Goal: Transaction & Acquisition: Purchase product/service

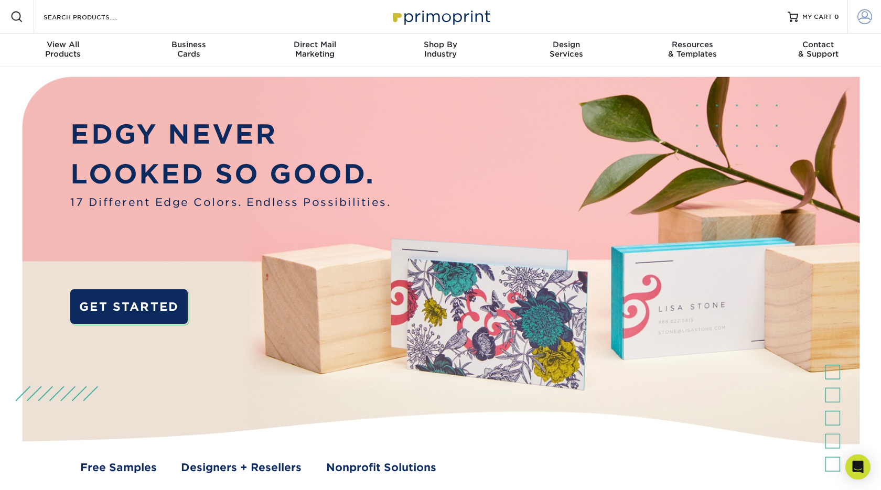
click at [859, 18] on span at bounding box center [864, 16] width 15 height 15
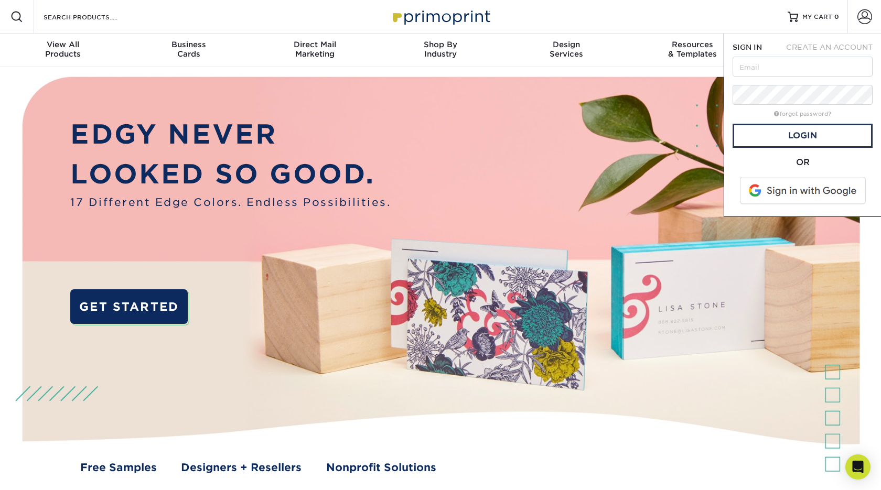
click at [772, 188] on span at bounding box center [804, 190] width 134 height 27
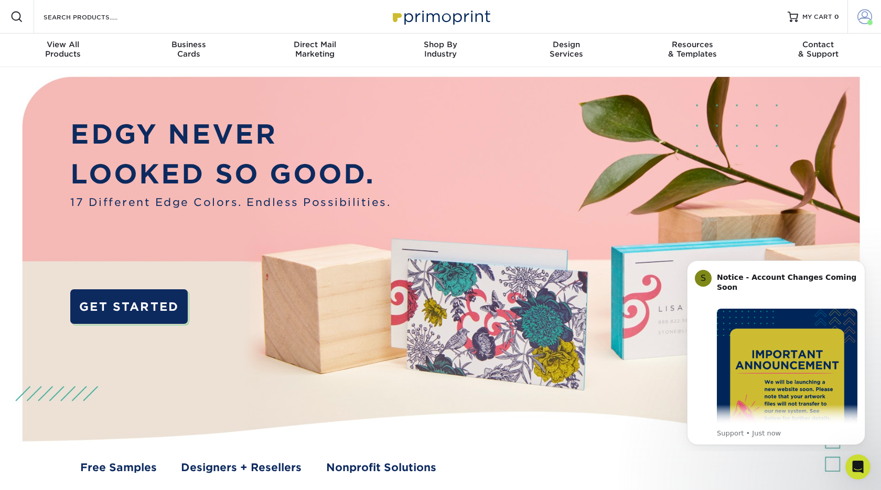
click at [861, 14] on span at bounding box center [864, 16] width 15 height 15
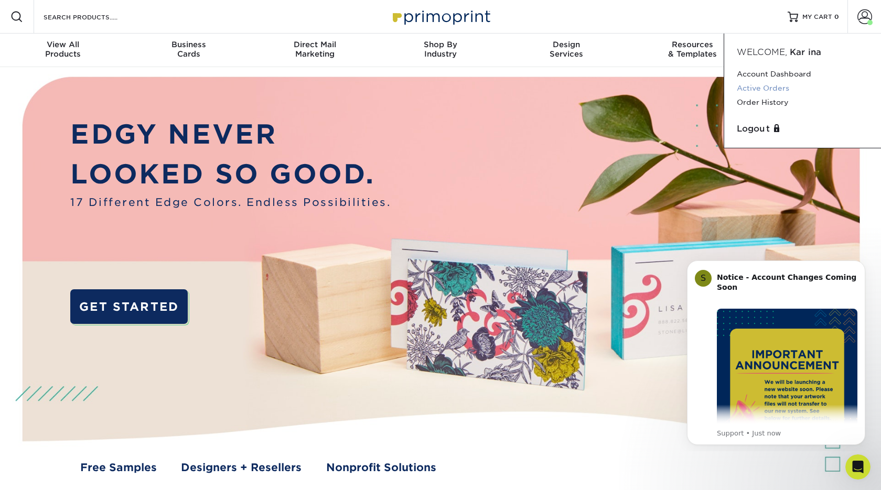
click at [770, 88] on link "Active Orders" at bounding box center [803, 88] width 132 height 14
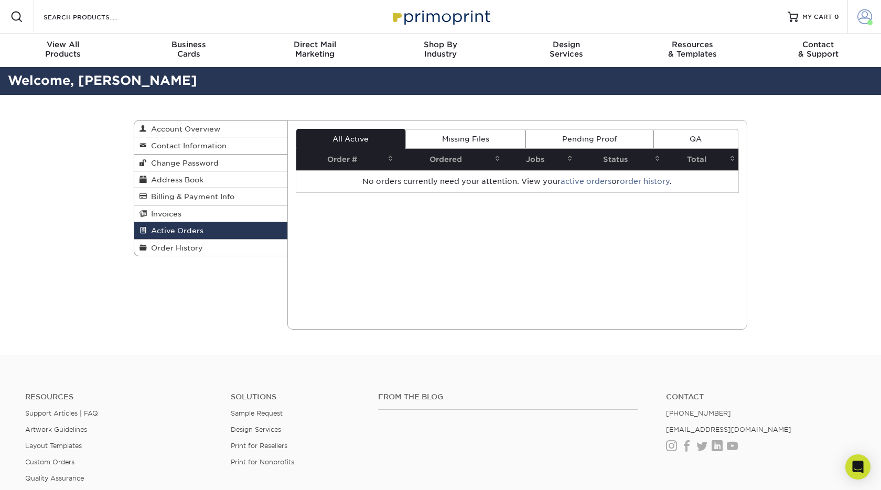
click at [866, 18] on span at bounding box center [864, 16] width 15 height 15
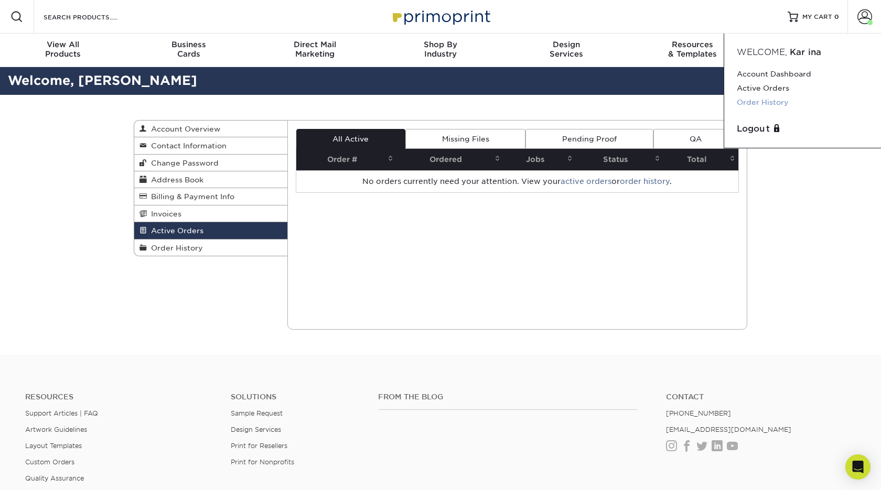
click at [767, 105] on link "Order History" at bounding box center [803, 102] width 132 height 14
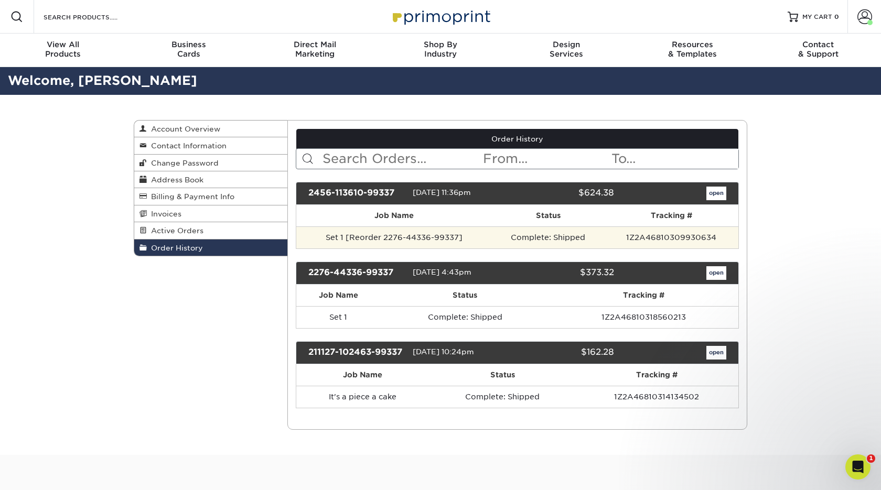
click at [438, 235] on td "Set 1 [Reorder 2276-44336-99337]" at bounding box center [394, 238] width 196 height 22
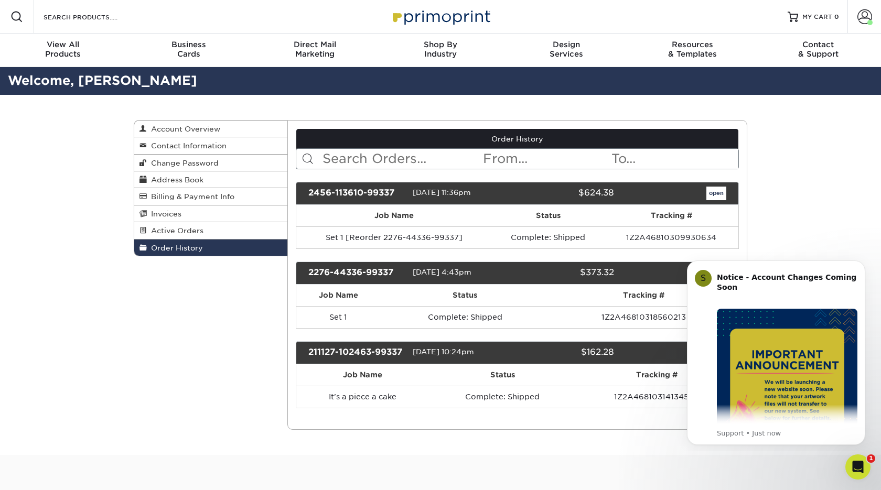
click at [785, 236] on div "Order History Account Overview Contact Information Change Password Address Book…" at bounding box center [440, 275] width 881 height 360
click at [862, 263] on icon "Dismiss notification" at bounding box center [862, 264] width 4 height 4
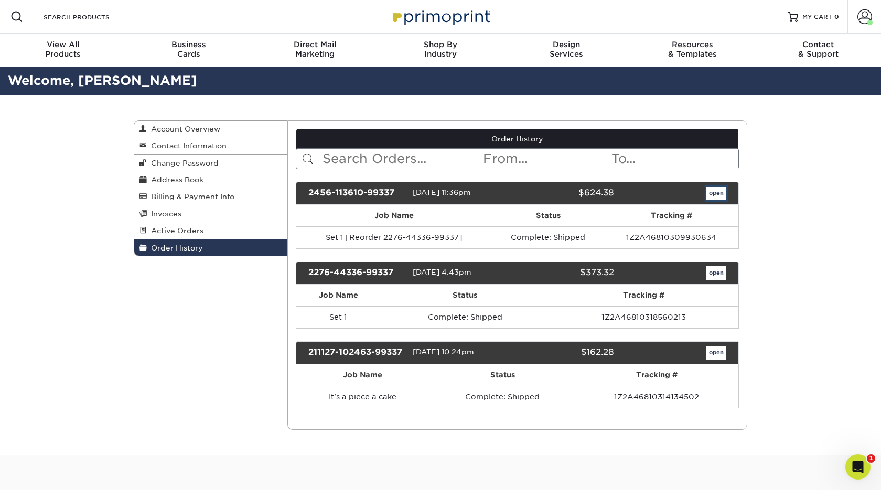
click at [724, 195] on link "open" at bounding box center [716, 194] width 20 height 14
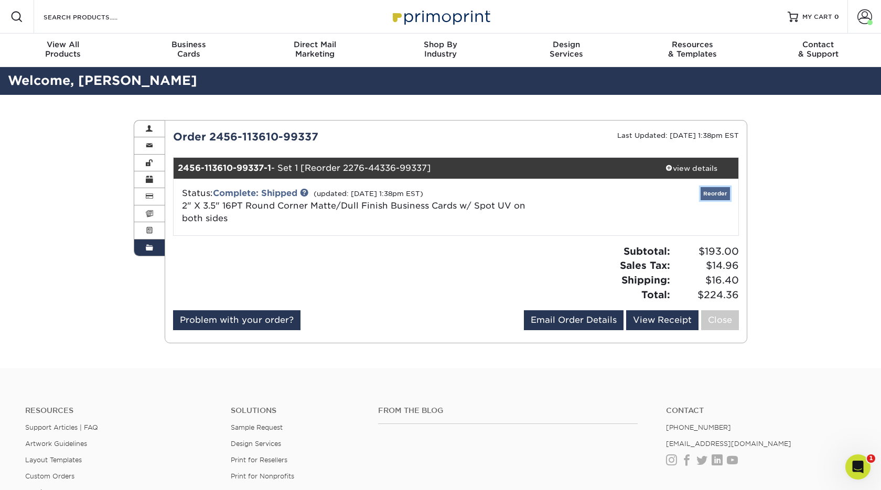
click at [719, 195] on link "Reorder" at bounding box center [715, 193] width 29 height 13
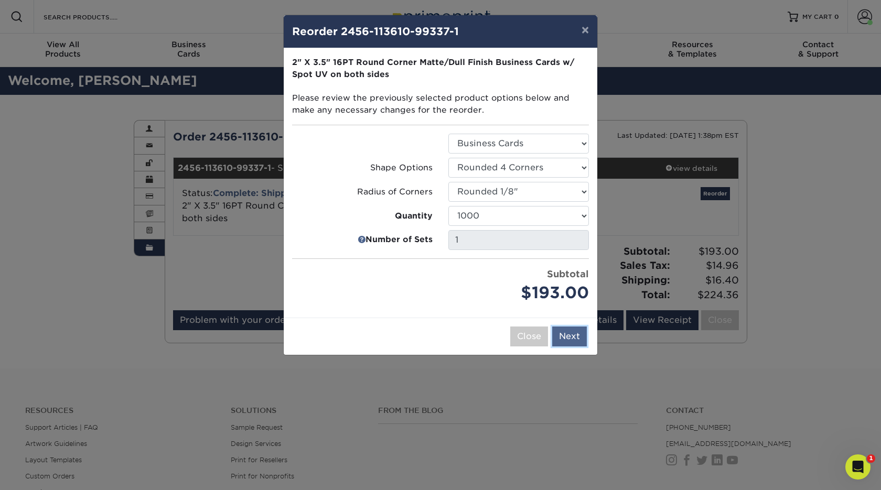
click at [572, 327] on button "Next" at bounding box center [569, 337] width 35 height 20
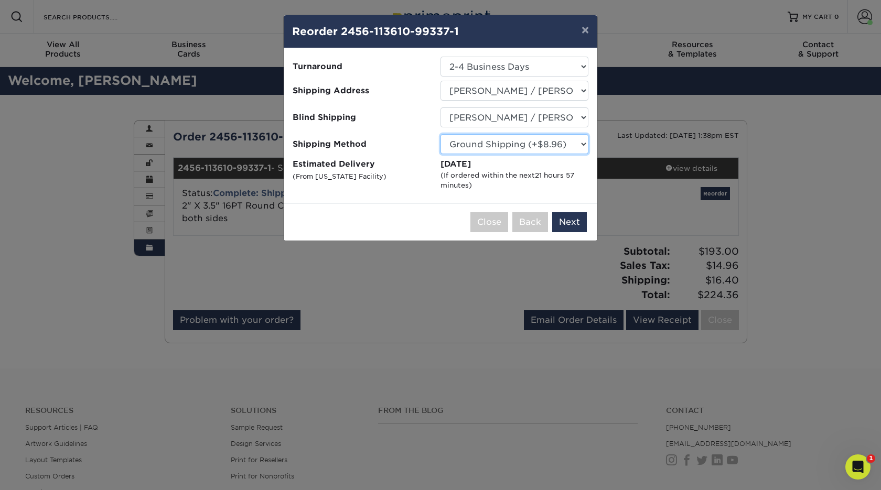
click at [566, 139] on select "Please Select Ground Shipping (+$8.96) 3 Day Shipping Service (+$15.34) 2 Day A…" at bounding box center [515, 144] width 148 height 20
click at [566, 221] on button "Next" at bounding box center [569, 222] width 35 height 20
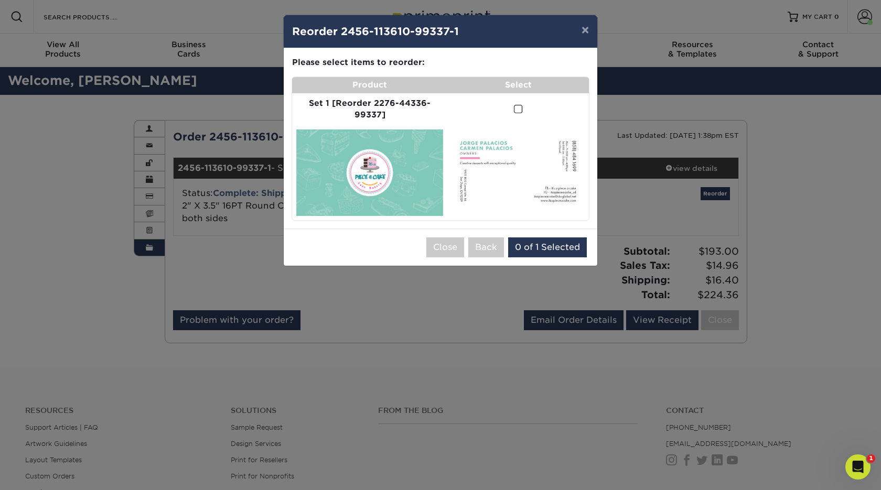
click at [517, 108] on span at bounding box center [518, 109] width 9 height 10
click at [0, 0] on input "checkbox" at bounding box center [0, 0] width 0 height 0
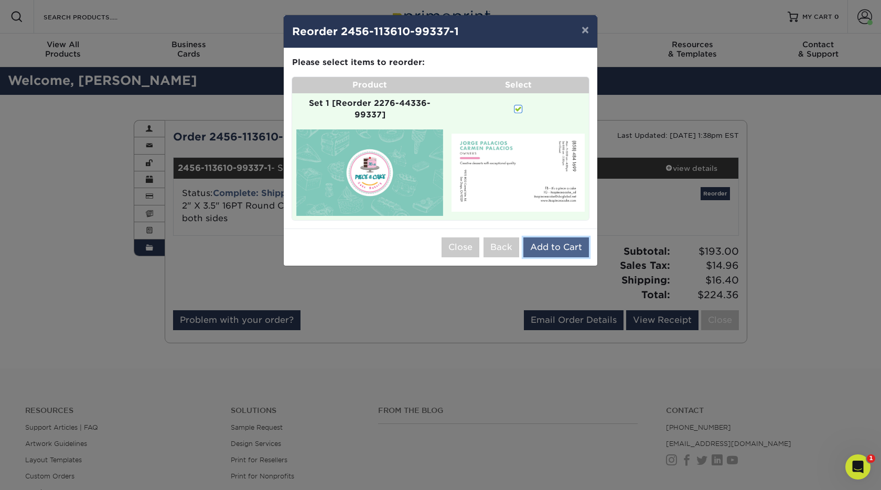
click at [544, 248] on button "Add to Cart" at bounding box center [556, 248] width 66 height 20
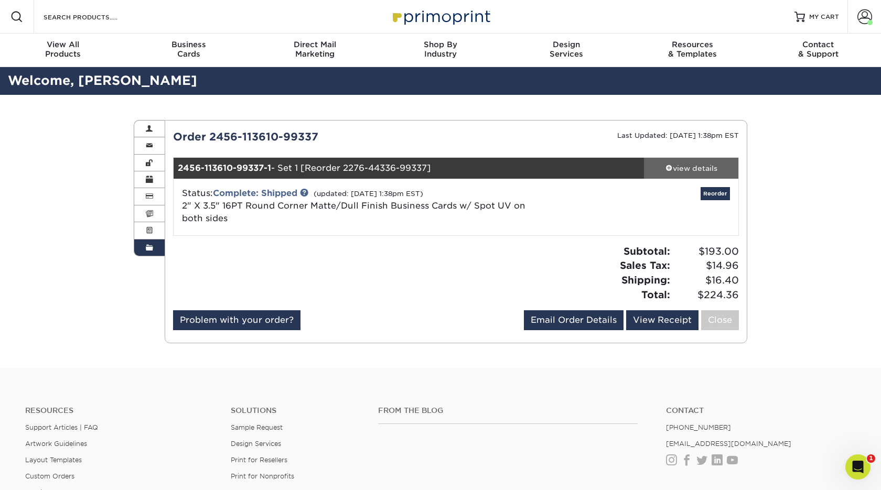
click at [670, 167] on span at bounding box center [668, 167] width 7 height 7
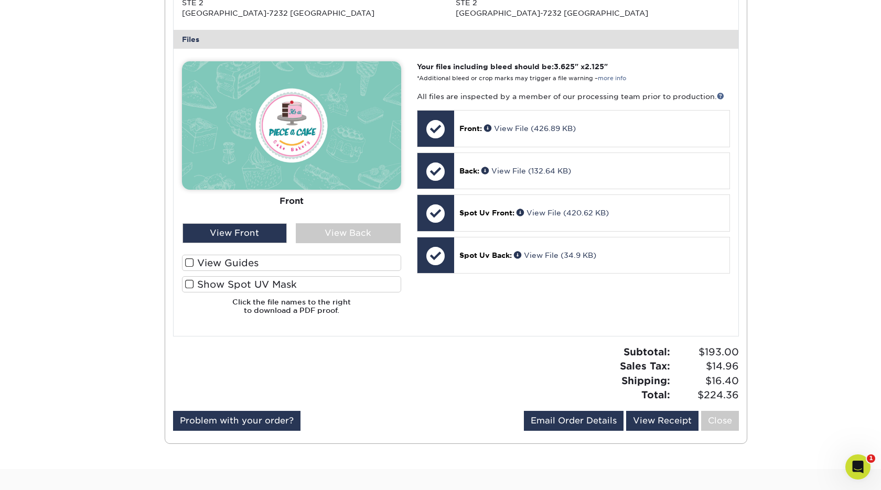
scroll to position [441, 0]
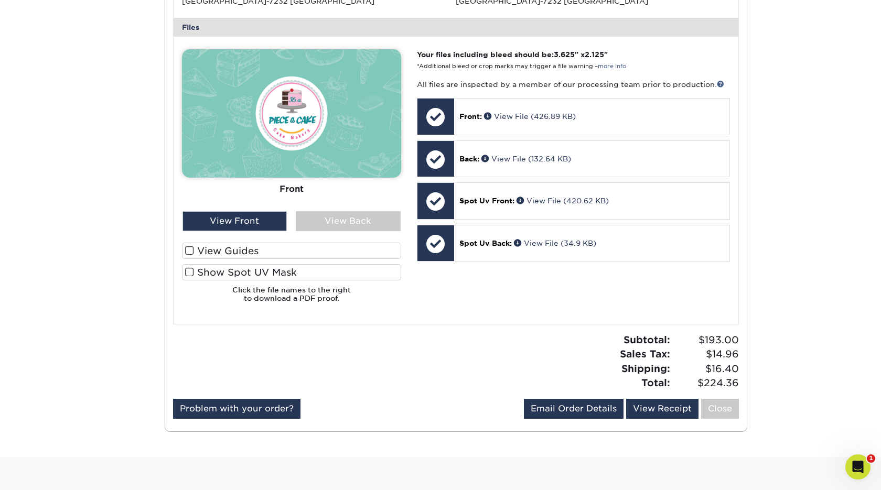
click at [197, 253] on label "View Guides" at bounding box center [291, 251] width 219 height 16
click at [0, 0] on input "View Guides" at bounding box center [0, 0] width 0 height 0
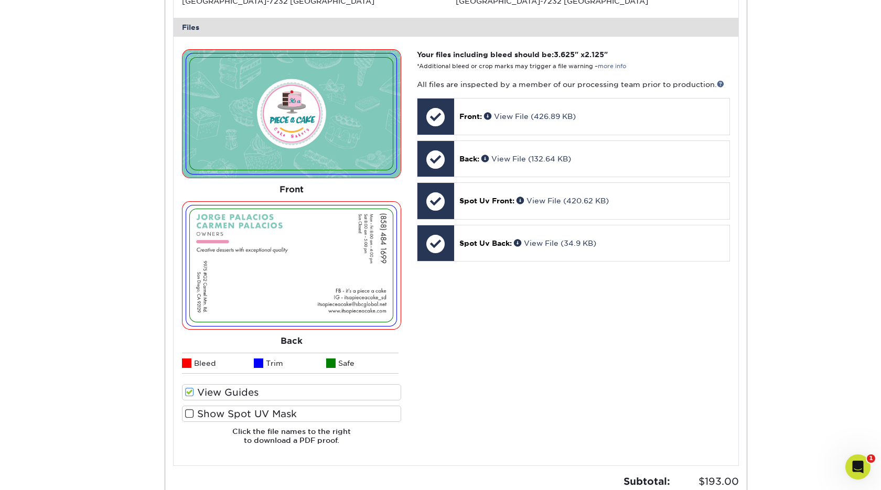
click at [192, 393] on span at bounding box center [189, 393] width 9 height 10
click at [0, 0] on input "View Guides" at bounding box center [0, 0] width 0 height 0
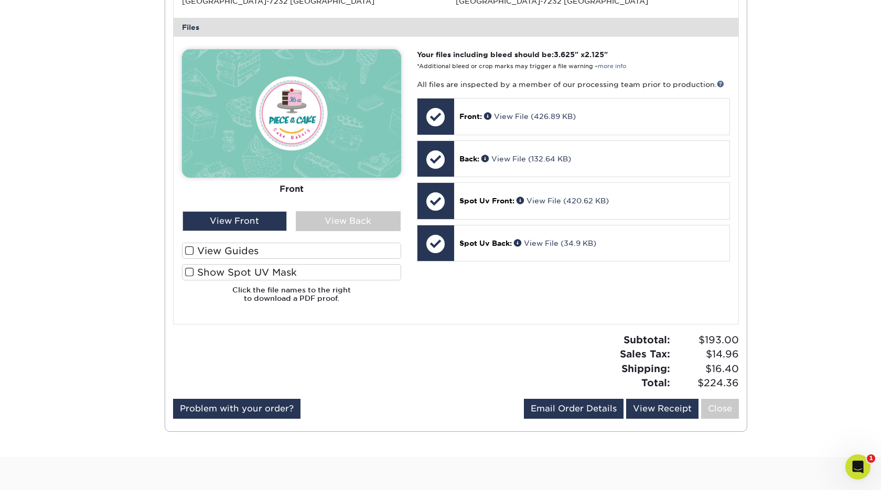
click at [188, 268] on span at bounding box center [189, 272] width 9 height 10
click at [0, 0] on input "Show Spot UV Mask" at bounding box center [0, 0] width 0 height 0
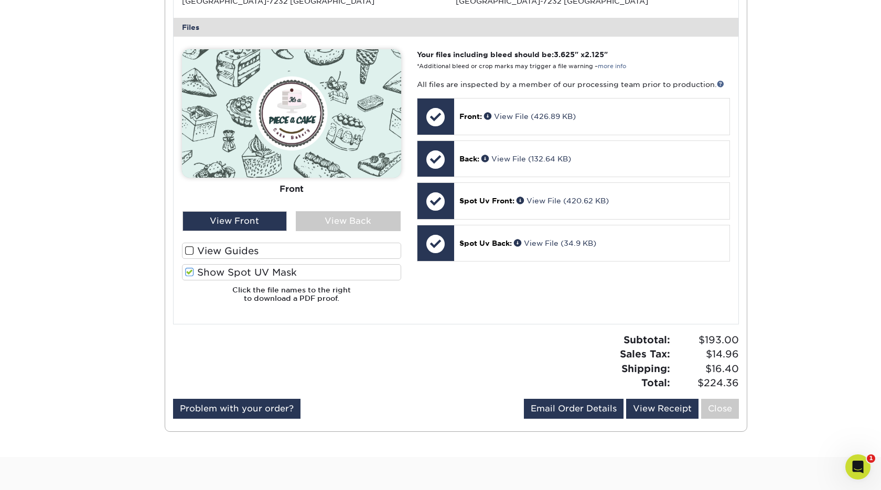
click at [188, 272] on span at bounding box center [189, 272] width 9 height 10
click at [0, 0] on input "Show Spot UV Mask" at bounding box center [0, 0] width 0 height 0
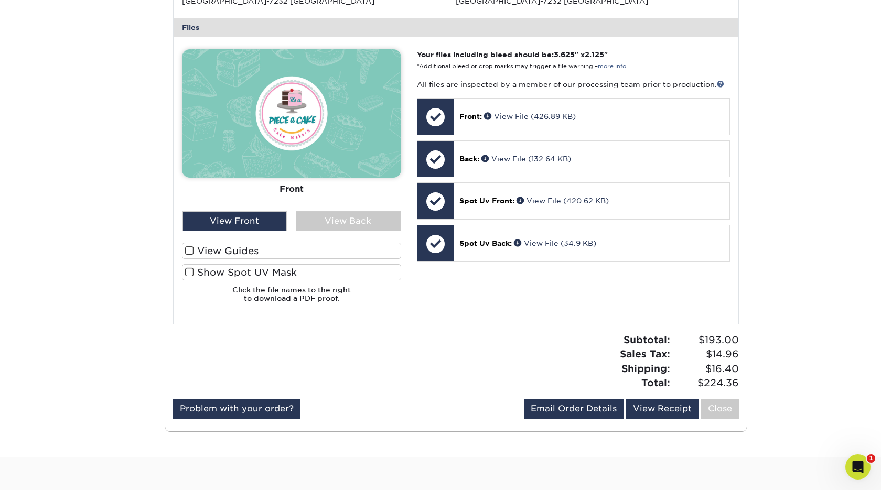
click at [188, 272] on span at bounding box center [189, 272] width 9 height 10
click at [0, 0] on input "Show Spot UV Mask" at bounding box center [0, 0] width 0 height 0
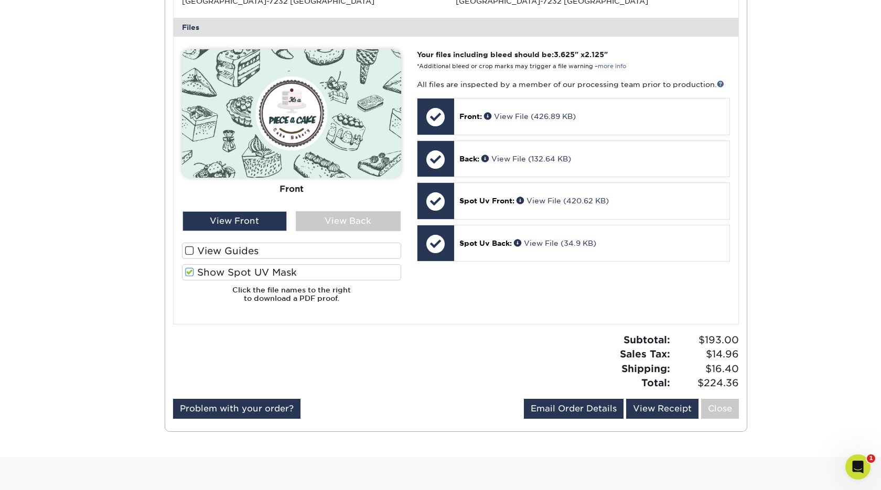
click at [188, 272] on span at bounding box center [189, 272] width 9 height 10
click at [0, 0] on input "Show Spot UV Mask" at bounding box center [0, 0] width 0 height 0
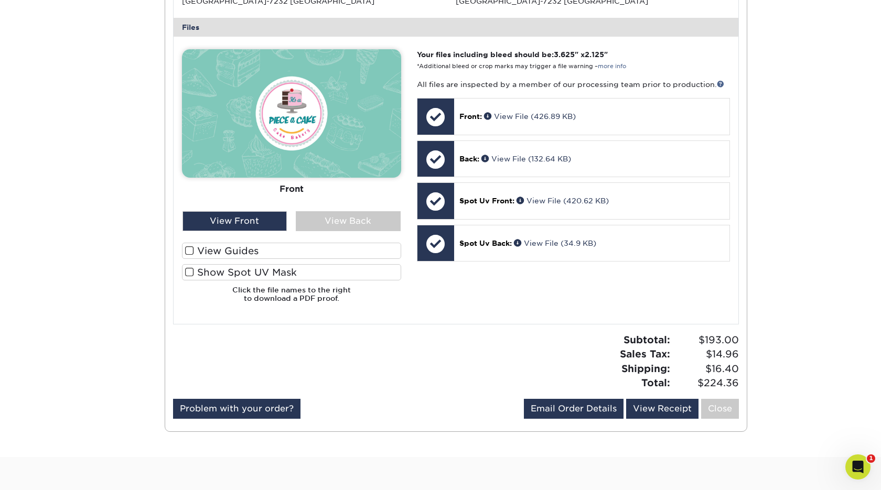
click at [188, 254] on span at bounding box center [189, 251] width 9 height 10
click at [0, 0] on input "View Guides" at bounding box center [0, 0] width 0 height 0
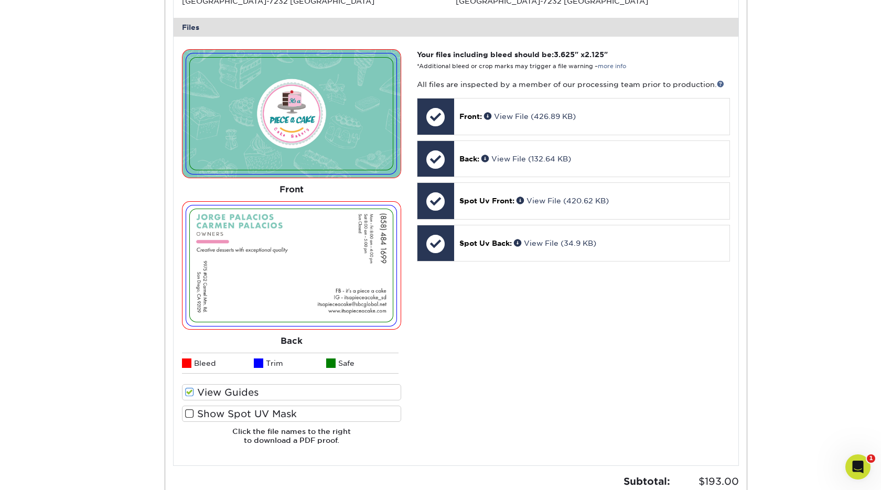
click at [197, 412] on label "Show Spot UV Mask" at bounding box center [291, 414] width 219 height 16
click at [0, 0] on input "Show Spot UV Mask" at bounding box center [0, 0] width 0 height 0
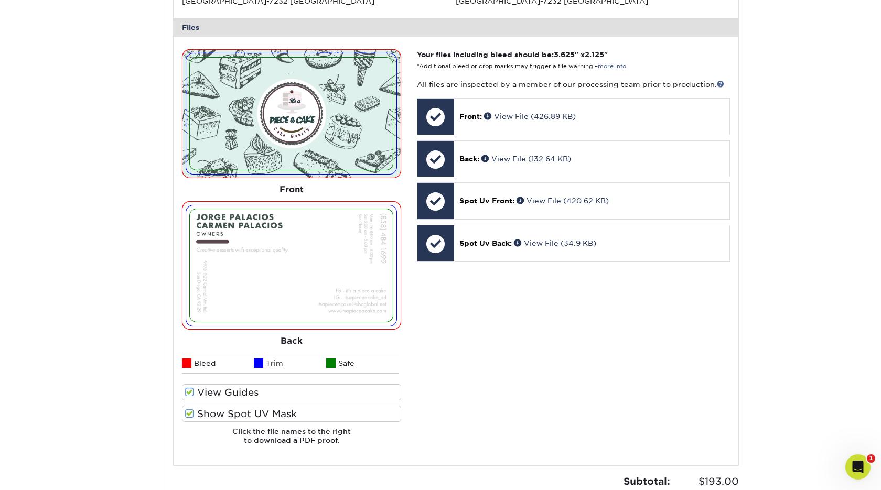
click at [197, 412] on label "Show Spot UV Mask" at bounding box center [291, 414] width 219 height 16
click at [0, 0] on input "Show Spot UV Mask" at bounding box center [0, 0] width 0 height 0
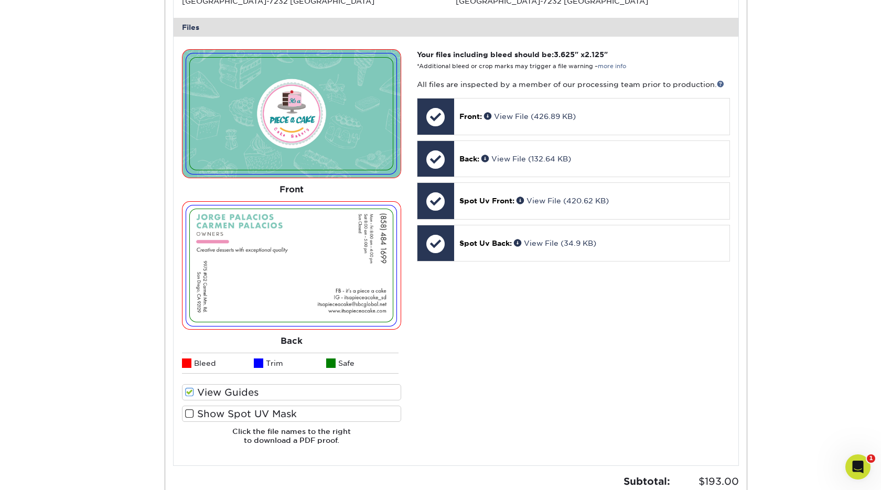
click at [192, 395] on span at bounding box center [189, 393] width 9 height 10
click at [0, 0] on input "View Guides" at bounding box center [0, 0] width 0 height 0
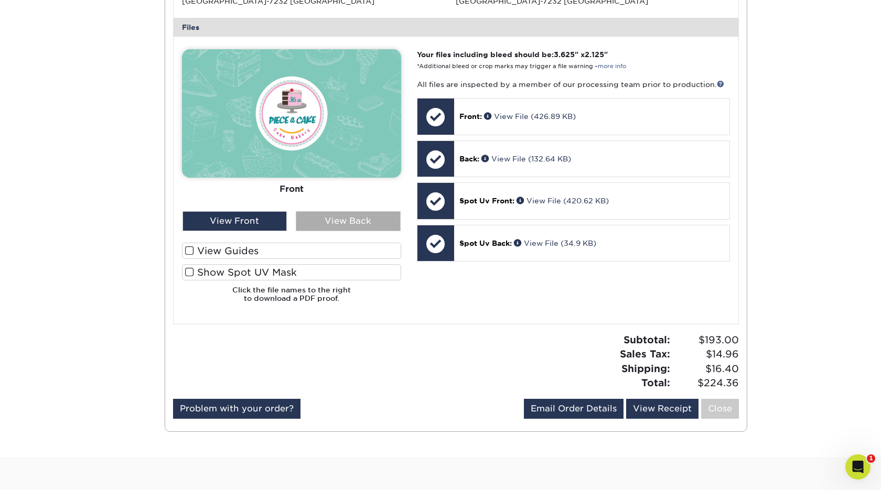
click at [331, 217] on div "View Back" at bounding box center [348, 221] width 105 height 20
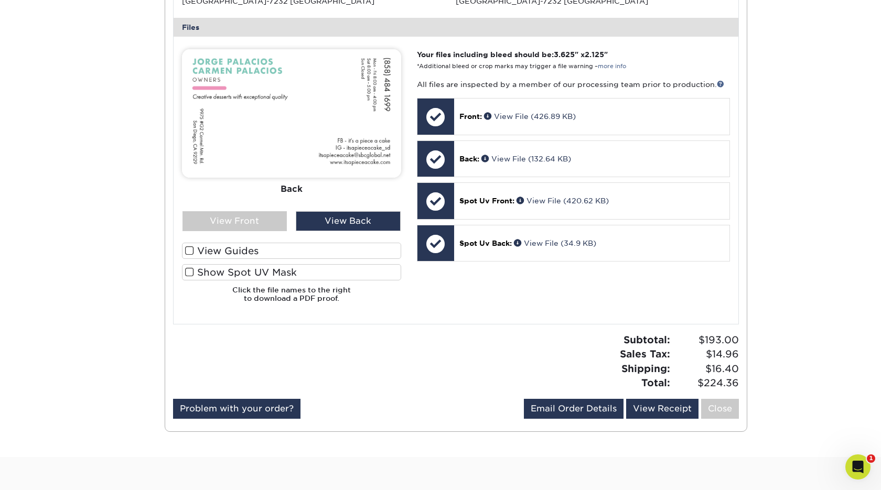
click at [191, 270] on span at bounding box center [189, 272] width 9 height 10
click at [0, 0] on input "Show Spot UV Mask" at bounding box center [0, 0] width 0 height 0
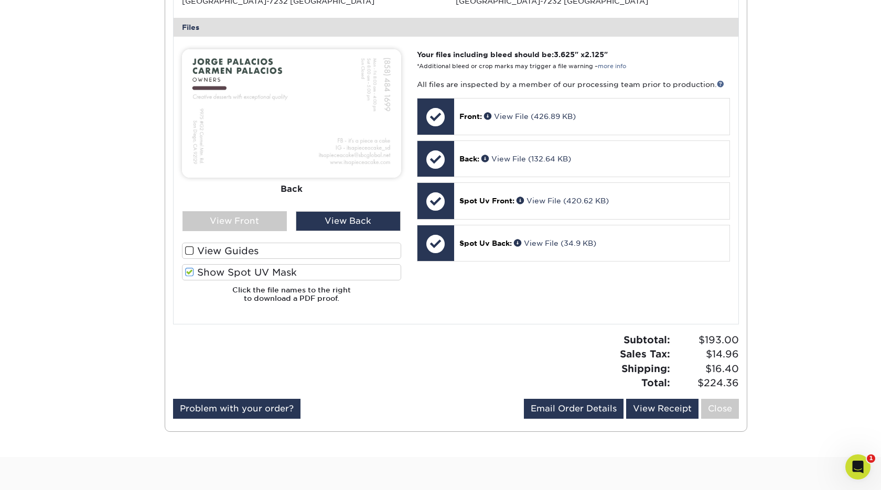
click at [191, 270] on span at bounding box center [189, 272] width 9 height 10
click at [0, 0] on input "Show Spot UV Mask" at bounding box center [0, 0] width 0 height 0
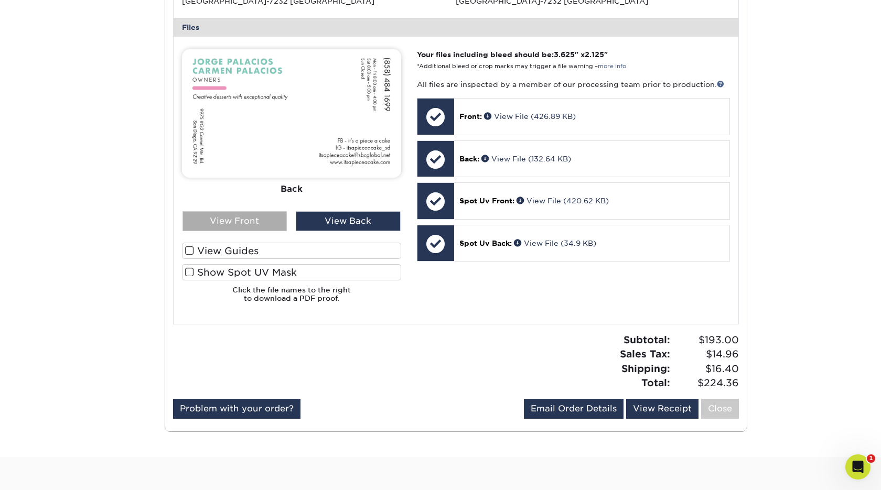
click at [220, 224] on div "View Front" at bounding box center [234, 221] width 105 height 20
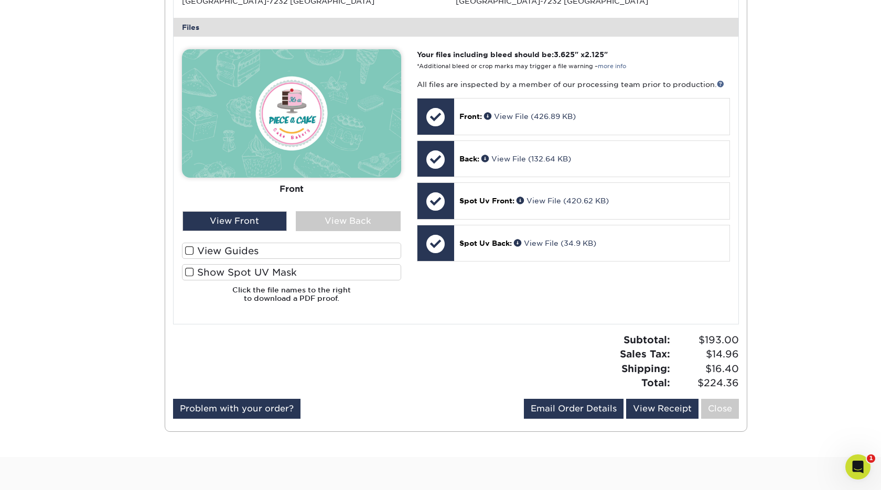
click at [189, 270] on span at bounding box center [189, 272] width 9 height 10
click at [0, 0] on input "Show Spot UV Mask" at bounding box center [0, 0] width 0 height 0
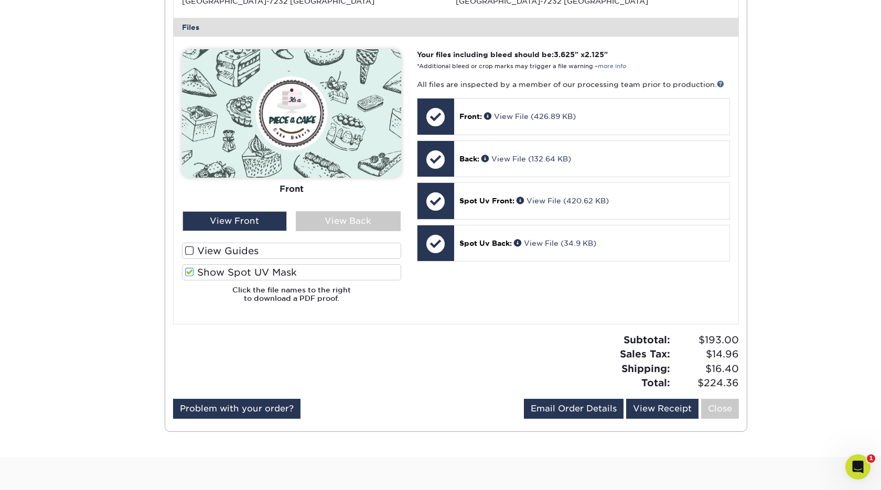
click at [189, 270] on span at bounding box center [189, 272] width 9 height 10
click at [0, 0] on input "Show Spot UV Mask" at bounding box center [0, 0] width 0 height 0
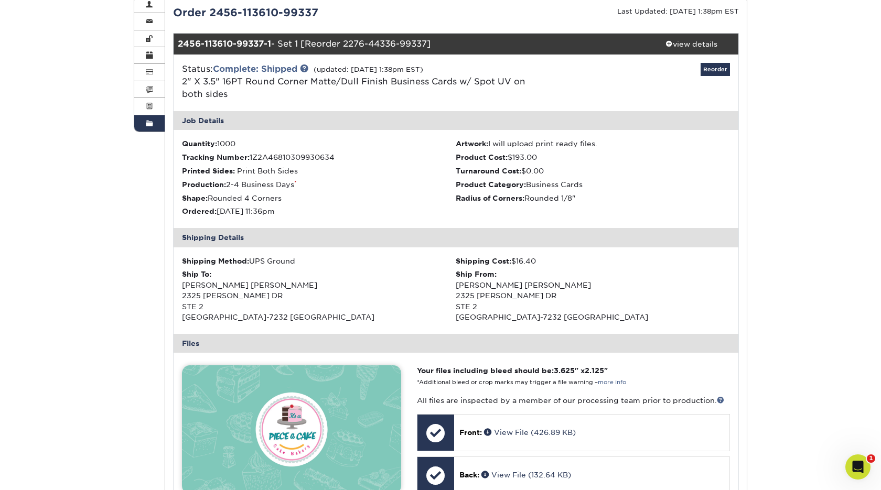
scroll to position [0, 0]
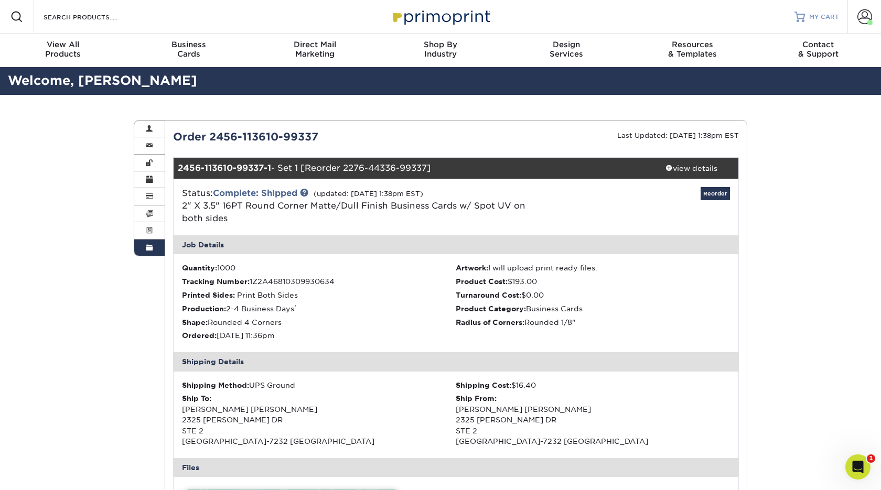
click at [831, 17] on span "MY CART" at bounding box center [824, 17] width 30 height 9
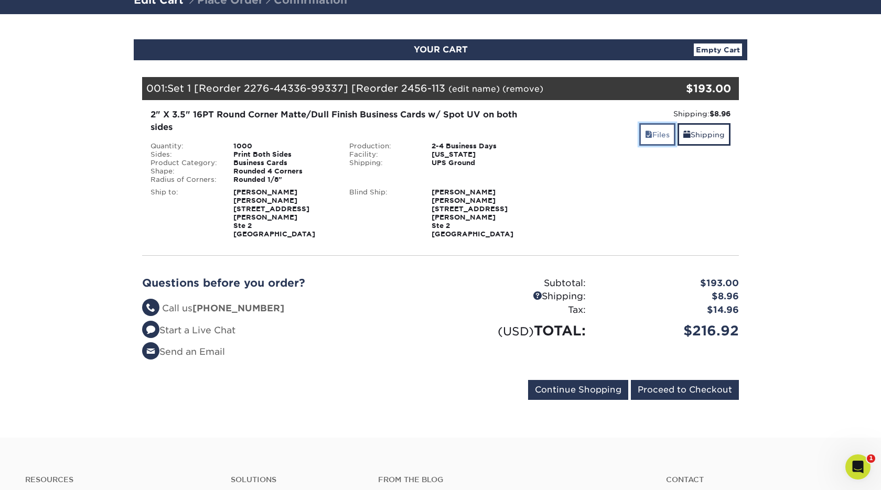
click at [657, 141] on link "Files" at bounding box center [657, 134] width 36 height 23
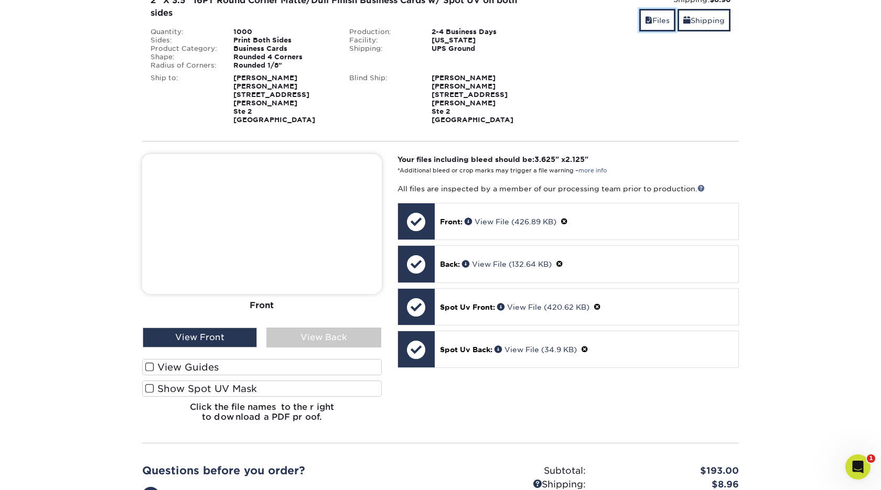
scroll to position [200, 0]
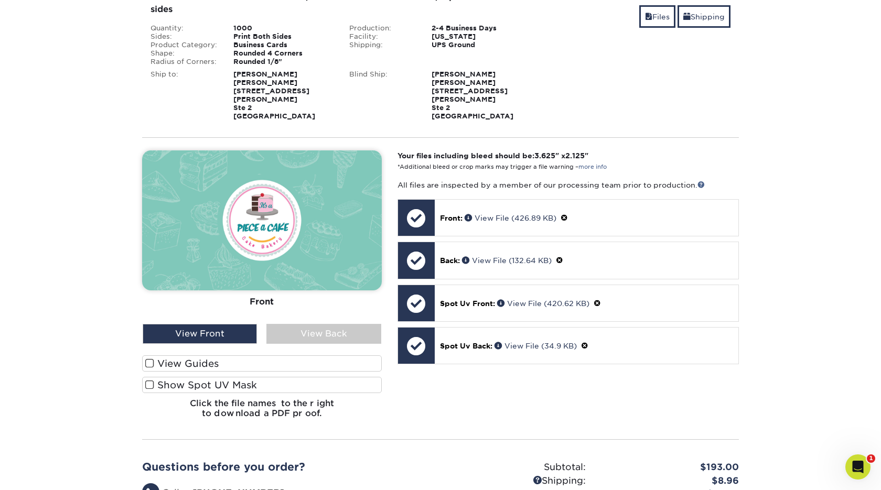
click at [207, 356] on label "View Guides" at bounding box center [262, 364] width 240 height 16
click at [0, 0] on input "View Guides" at bounding box center [0, 0] width 0 height 0
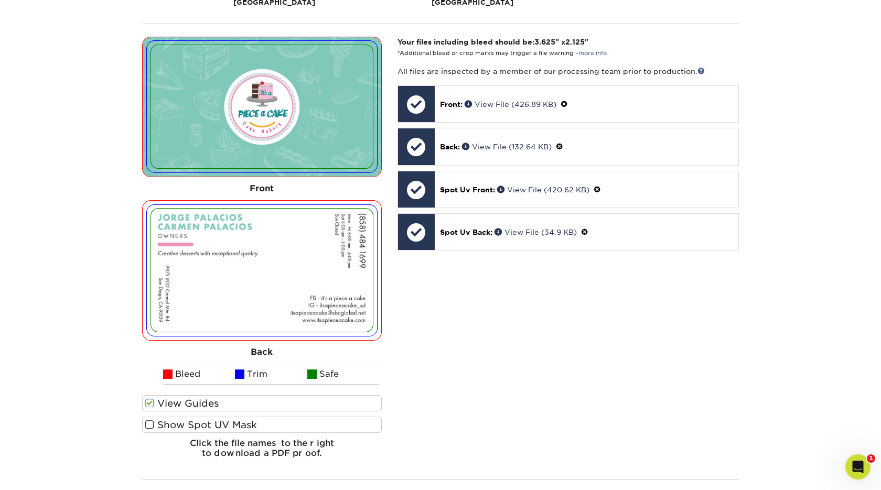
scroll to position [318, 0]
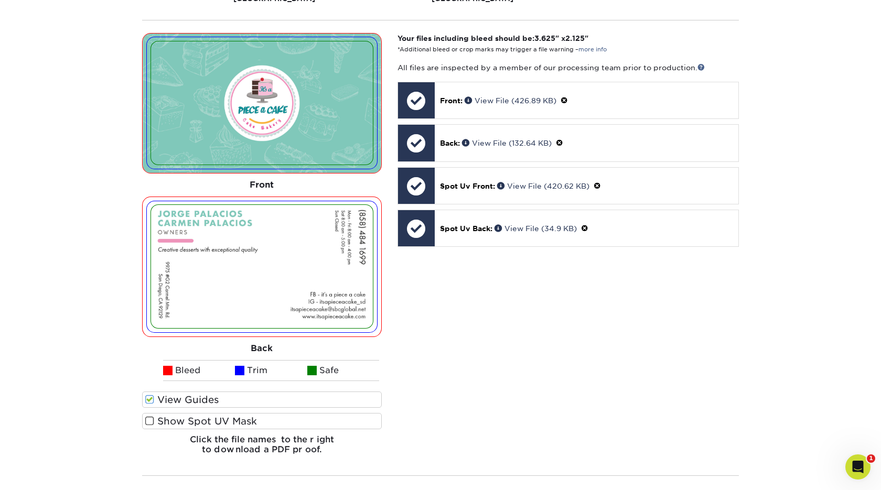
click at [195, 413] on label "Show Spot UV Mask" at bounding box center [262, 421] width 240 height 16
click at [0, 0] on input "Show Spot UV Mask" at bounding box center [0, 0] width 0 height 0
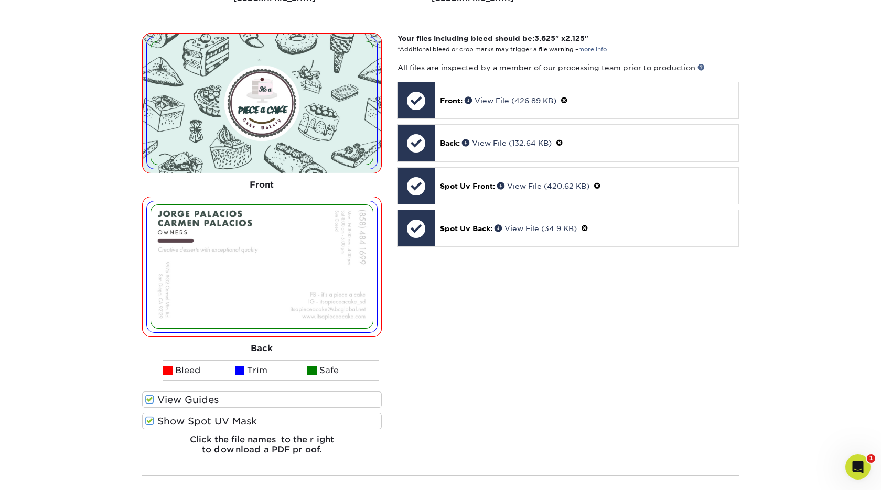
click at [195, 413] on label "Show Spot UV Mask" at bounding box center [262, 421] width 240 height 16
click at [0, 0] on input "Show Spot UV Mask" at bounding box center [0, 0] width 0 height 0
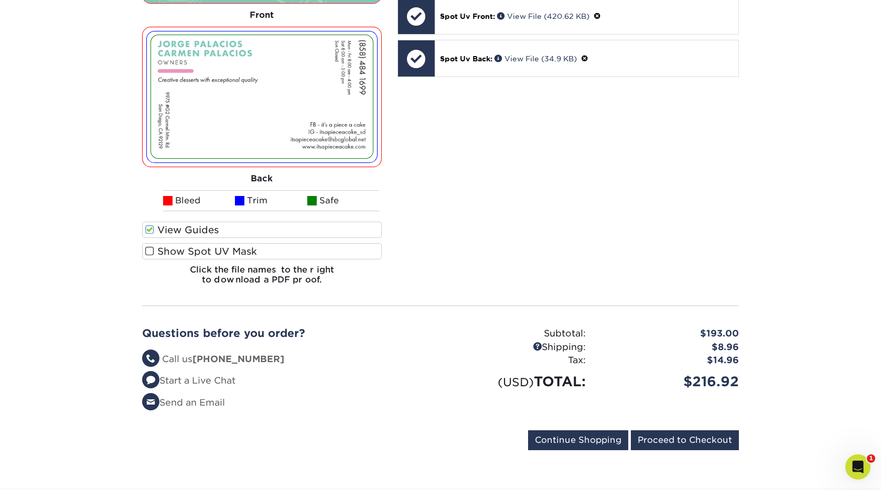
scroll to position [487, 0]
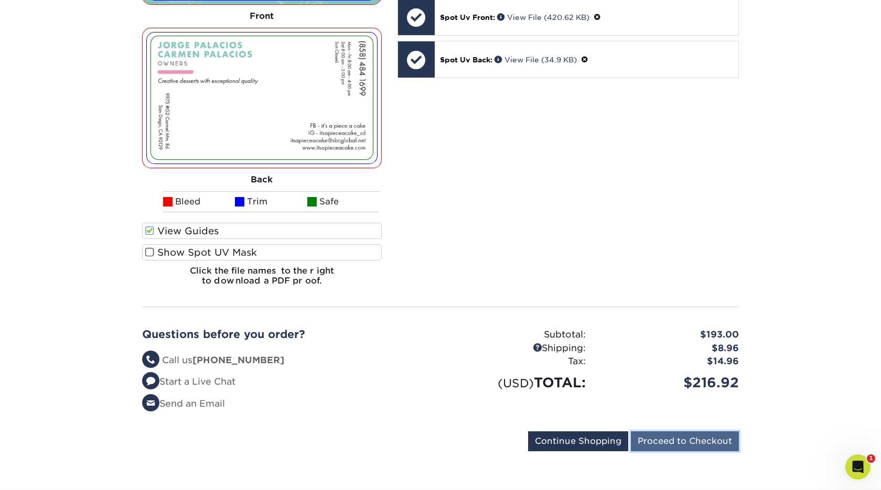
click at [651, 432] on input "Proceed to Checkout" at bounding box center [685, 442] width 108 height 20
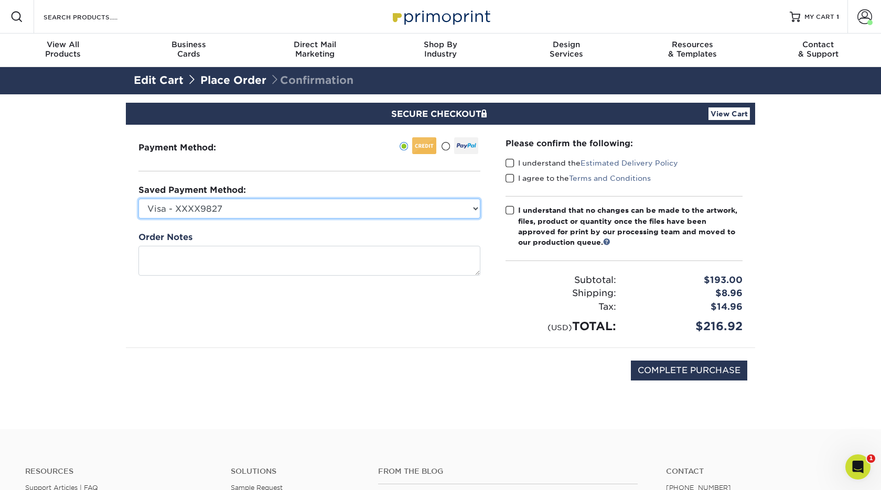
click at [444, 212] on select "Visa - XXXX9827 Visa - XXXX8891 New Credit Card" at bounding box center [309, 209] width 342 height 20
click at [217, 211] on select "Visa - XXXX9827 Visa - XXXX8891 New Credit Card" at bounding box center [309, 209] width 342 height 20
select select
click at [138, 199] on select "Visa - XXXX9827 Visa - XXXX8891 New Credit Card" at bounding box center [309, 209] width 342 height 20
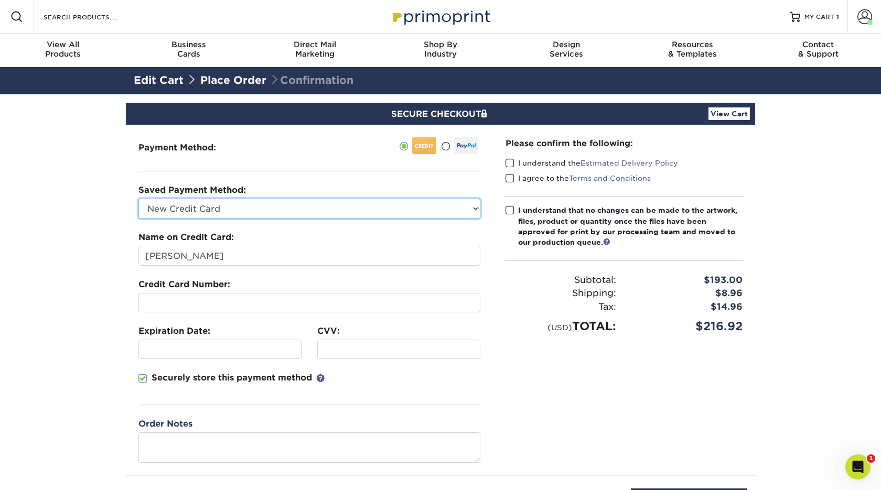
click at [232, 205] on select "Visa - XXXX9827 Visa - XXXX8891 New Credit Card" at bounding box center [309, 209] width 342 height 20
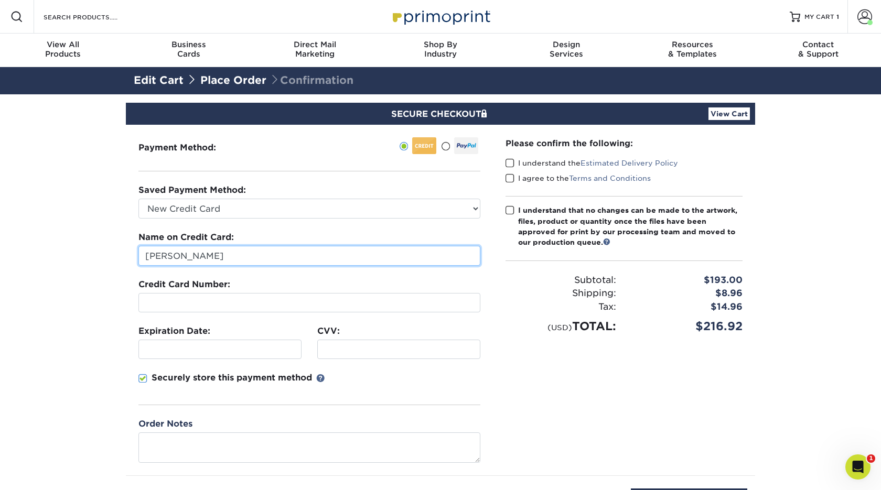
click at [201, 256] on input "[PERSON_NAME]" at bounding box center [309, 256] width 342 height 20
click at [213, 257] on input "[PERSON_NAME]" at bounding box center [309, 256] width 342 height 20
type input "[PERSON_NAME]"
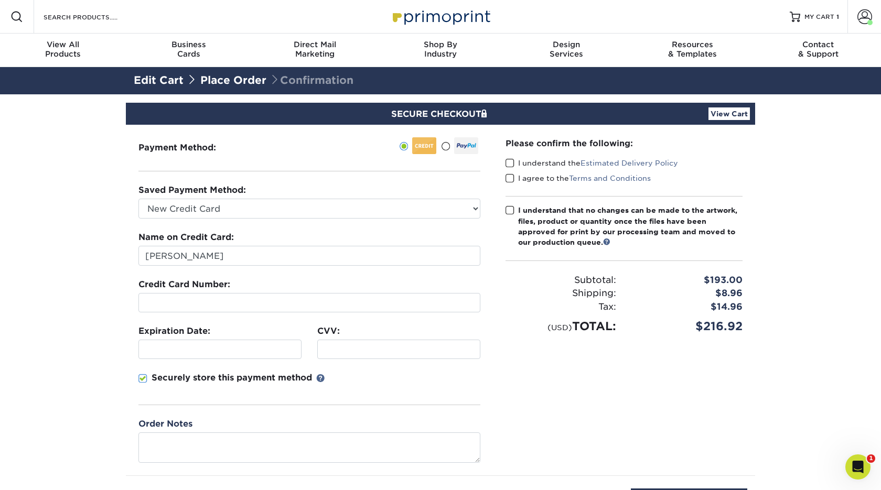
click at [141, 352] on div at bounding box center [219, 349] width 163 height 19
click at [50, 407] on section "SECURE CHECKOUT View Cart Payment Method: Saved Payment Method:" at bounding box center [440, 325] width 881 height 463
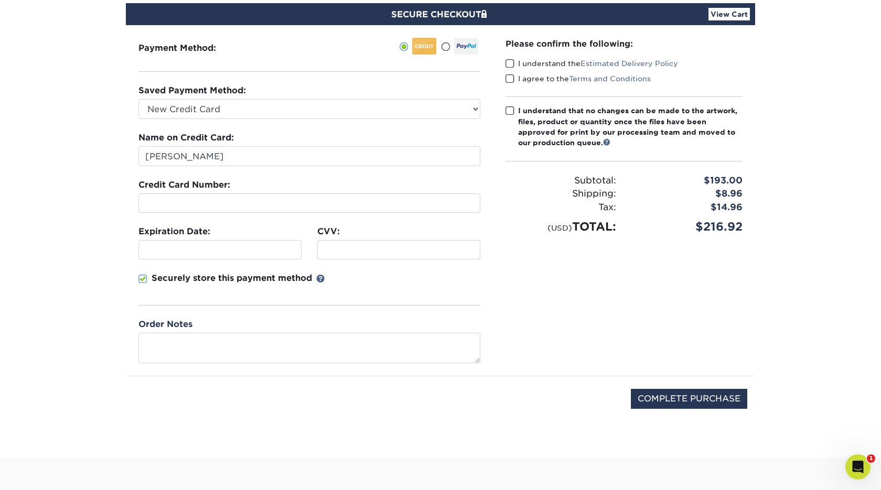
scroll to position [114, 0]
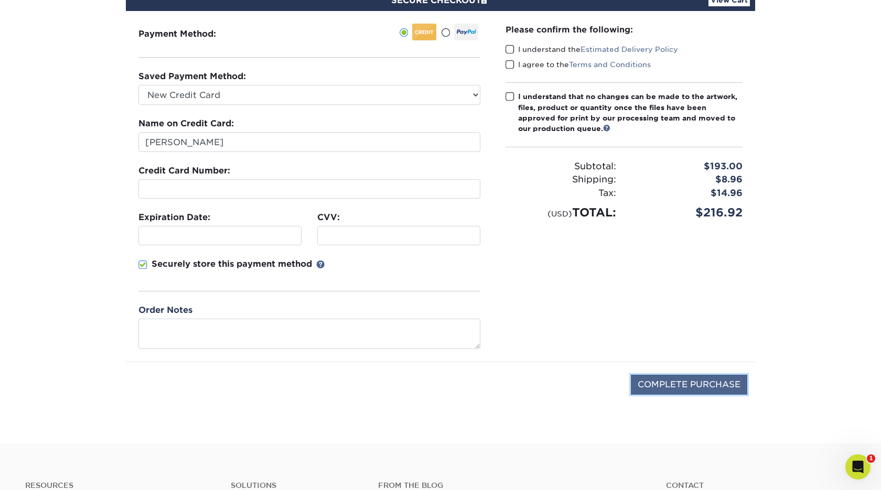
click at [679, 381] on input "COMPLETE PURCHASE" at bounding box center [689, 385] width 116 height 20
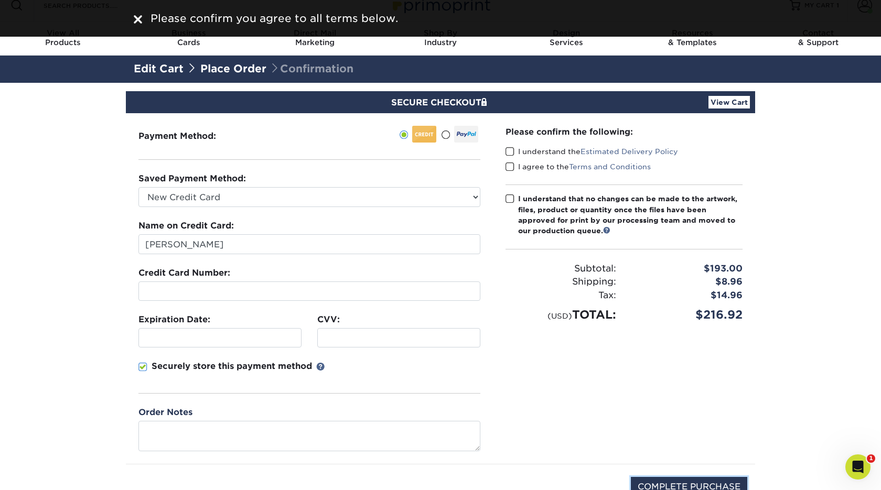
scroll to position [0, 0]
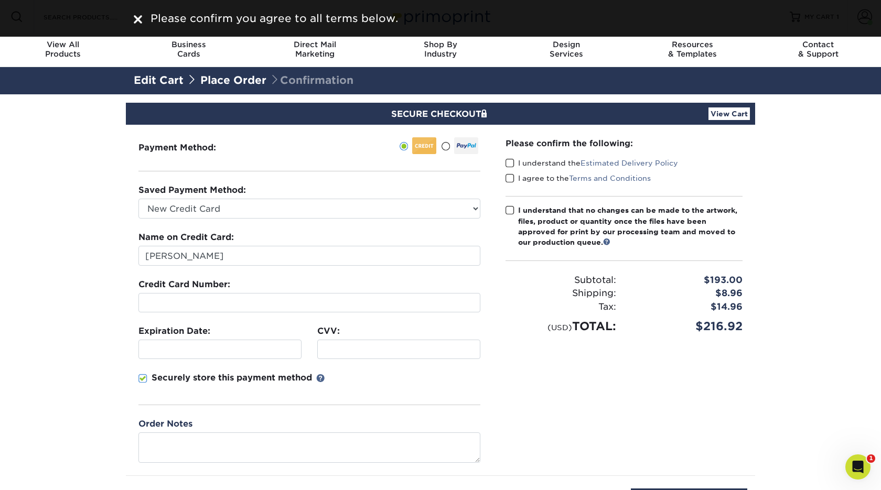
click at [515, 163] on label "I understand the Estimated Delivery Policy" at bounding box center [592, 163] width 173 height 10
click at [0, 0] on input "I understand the Estimated Delivery Policy" at bounding box center [0, 0] width 0 height 0
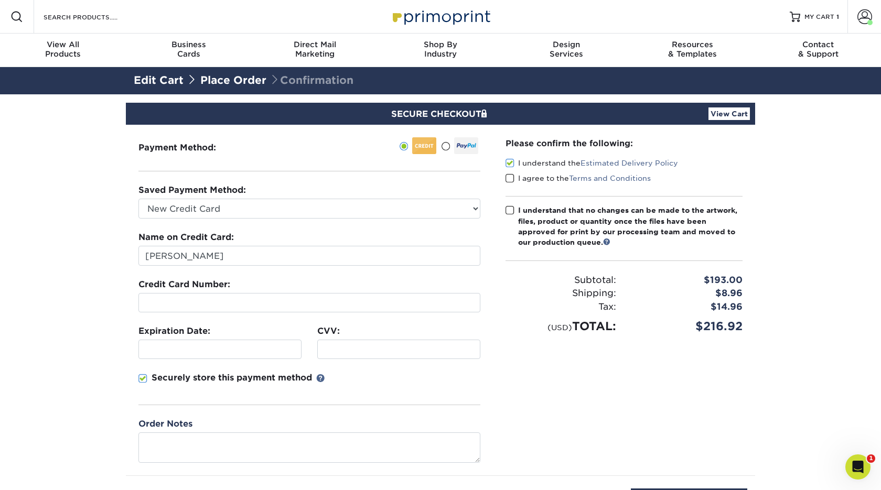
click at [511, 178] on span at bounding box center [510, 179] width 9 height 10
click at [0, 0] on input "I agree to the Terms and Conditions" at bounding box center [0, 0] width 0 height 0
click at [513, 210] on span at bounding box center [510, 211] width 9 height 10
click at [0, 0] on input "I understand that no changes can be made to the artwork, files, product or quan…" at bounding box center [0, 0] width 0 height 0
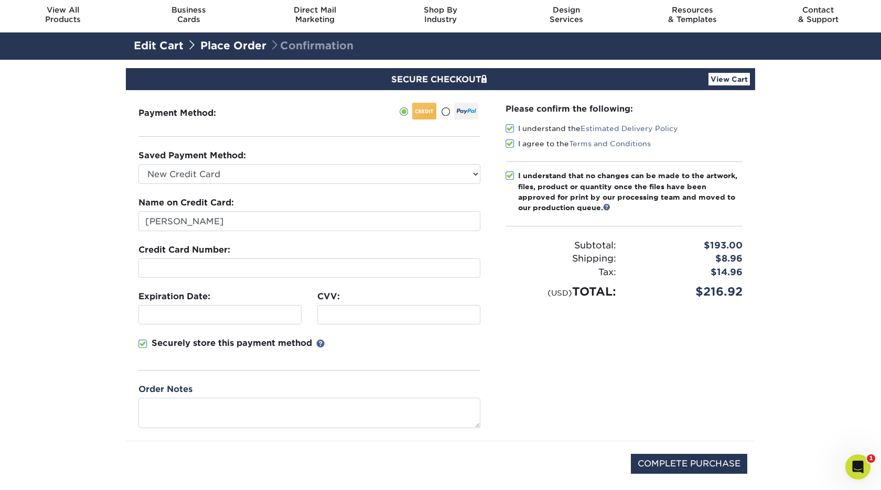
scroll to position [33, 0]
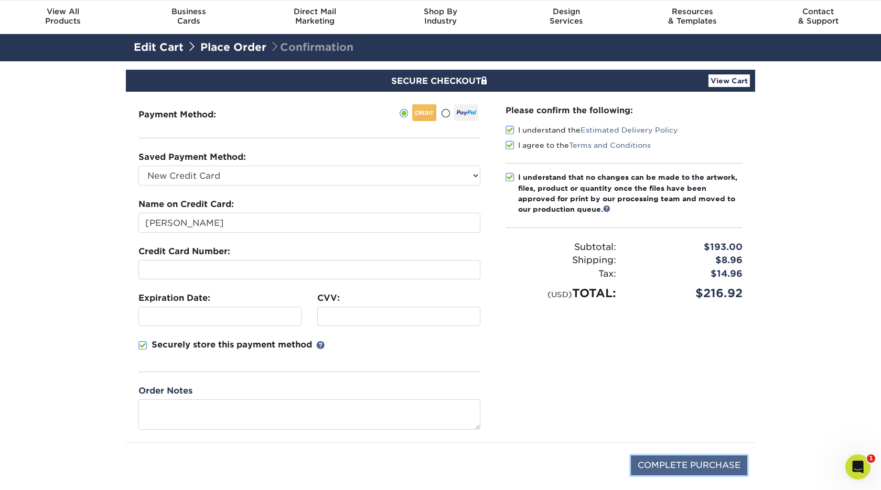
click at [665, 464] on input "COMPLETE PURCHASE" at bounding box center [689, 466] width 116 height 20
type input "PROCESSING, PLEASE WAIT..."
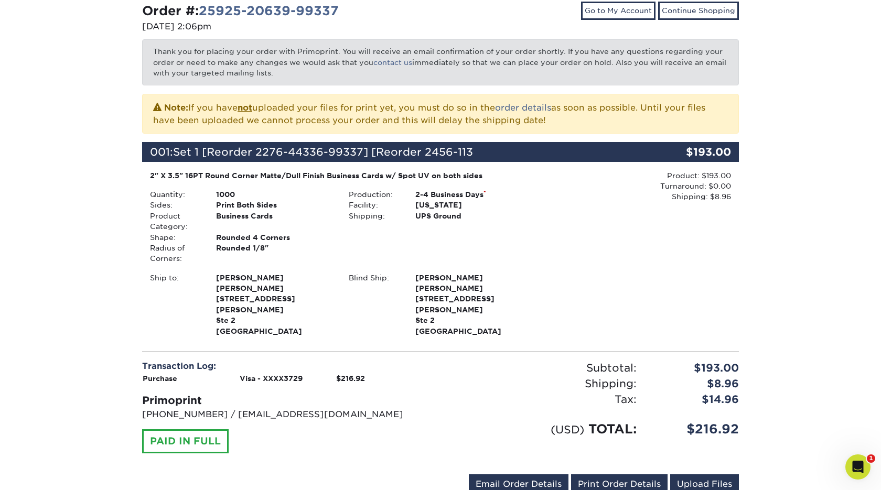
scroll to position [147, 0]
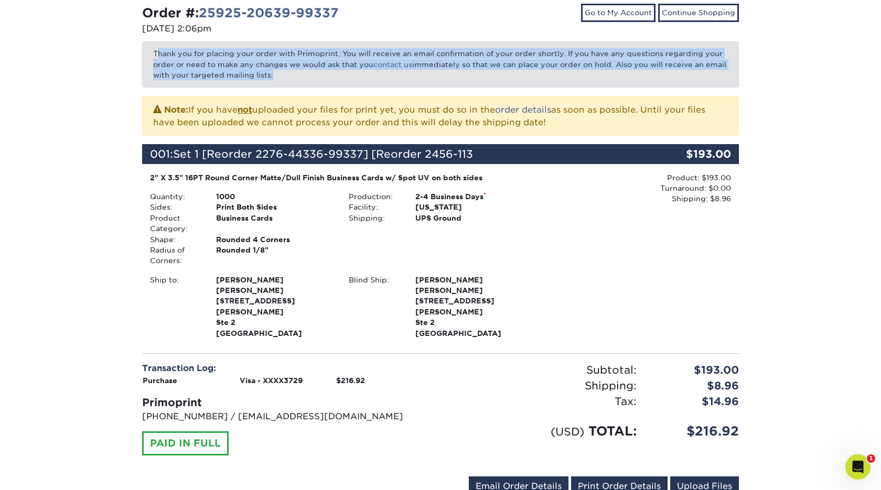
drag, startPoint x: 157, startPoint y: 52, endPoint x: 313, endPoint y: 93, distance: 160.9
click at [313, 93] on div "Order #: 25925-20639-99337 [DATE] 2:06pm Go to My Account Continue Shopping Tha…" at bounding box center [440, 252] width 597 height 497
drag, startPoint x: 152, startPoint y: 50, endPoint x: 292, endPoint y: 79, distance: 142.5
click at [292, 79] on p "Thank you for placing your order with Primoprint. You will receive an email con…" at bounding box center [440, 64] width 597 height 46
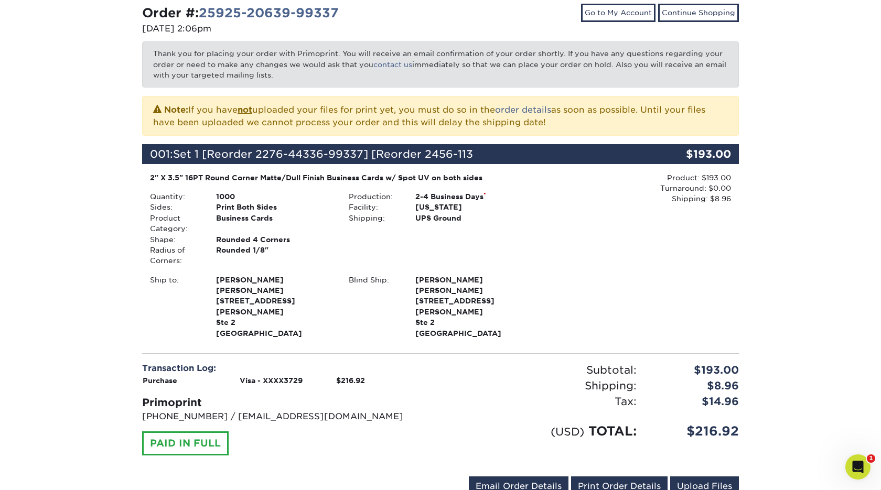
click at [142, 106] on div "Note: If you have not uploaded your files for print yet, you must do so in the …" at bounding box center [440, 116] width 597 height 40
drag, startPoint x: 146, startPoint y: 106, endPoint x: 623, endPoint y: 116, distance: 477.3
click at [623, 116] on div "Note: If you have not uploaded your files for print yet, you must do so in the …" at bounding box center [440, 116] width 597 height 40
click at [520, 187] on div "2" X 3.5" 16PT Round Corner Matte/Dull Finish Business Cards w/ Spot UV on both…" at bounding box center [341, 256] width 398 height 166
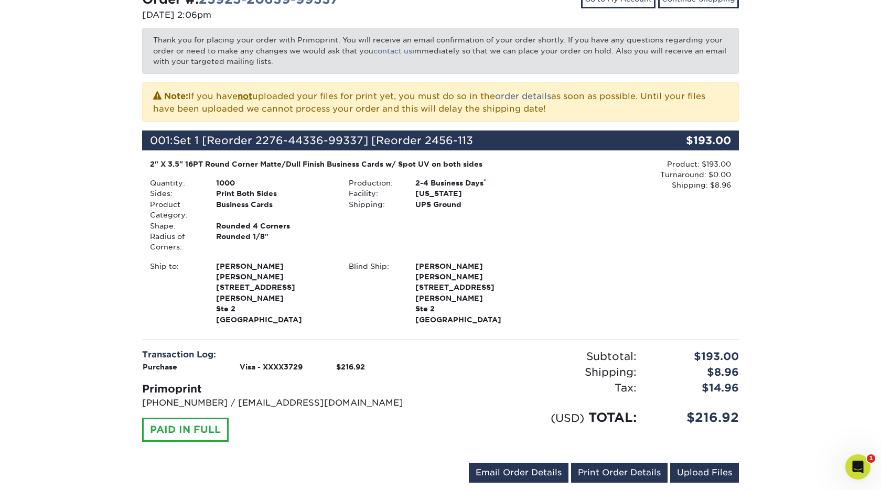
scroll to position [196, 0]
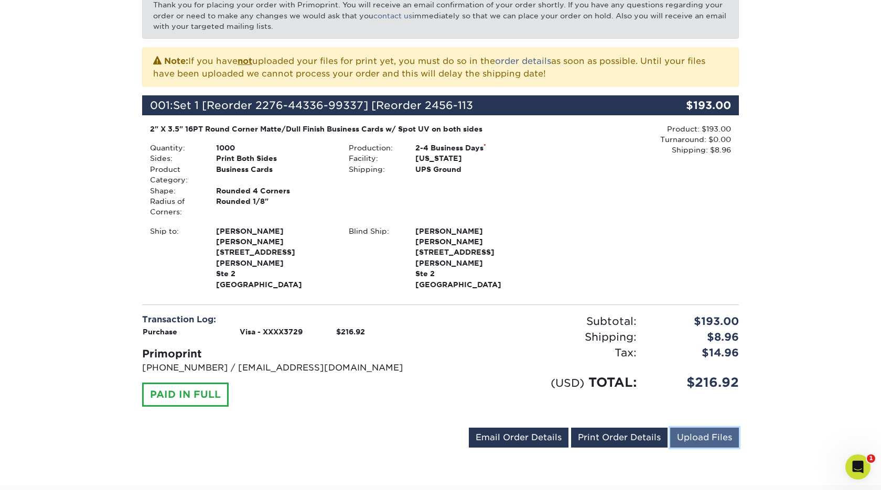
click at [690, 428] on link "Upload Files" at bounding box center [704, 438] width 69 height 20
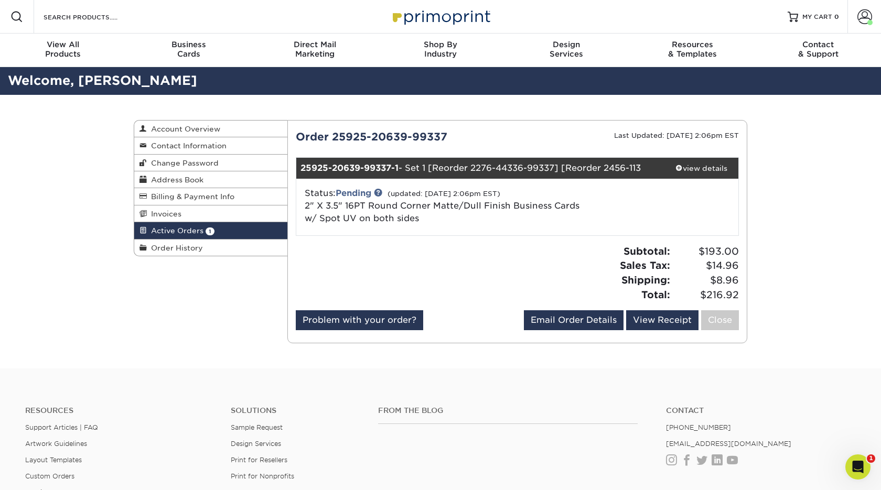
click at [184, 234] on span "Active Orders" at bounding box center [175, 231] width 57 height 8
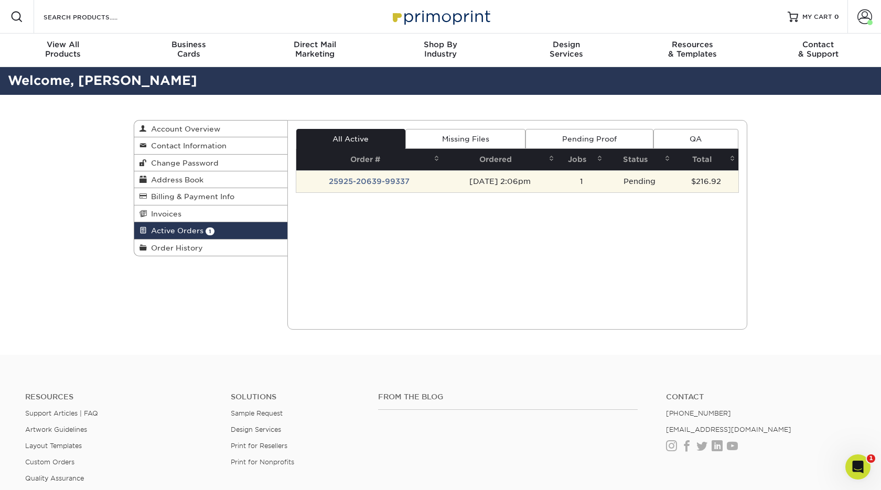
click at [384, 185] on td "25925-20639-99337" at bounding box center [369, 181] width 146 height 22
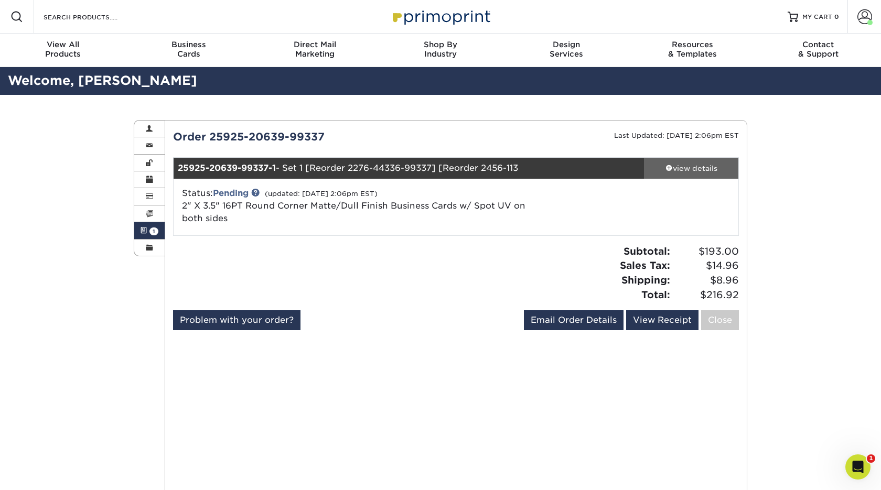
click at [665, 170] on span at bounding box center [668, 167] width 7 height 7
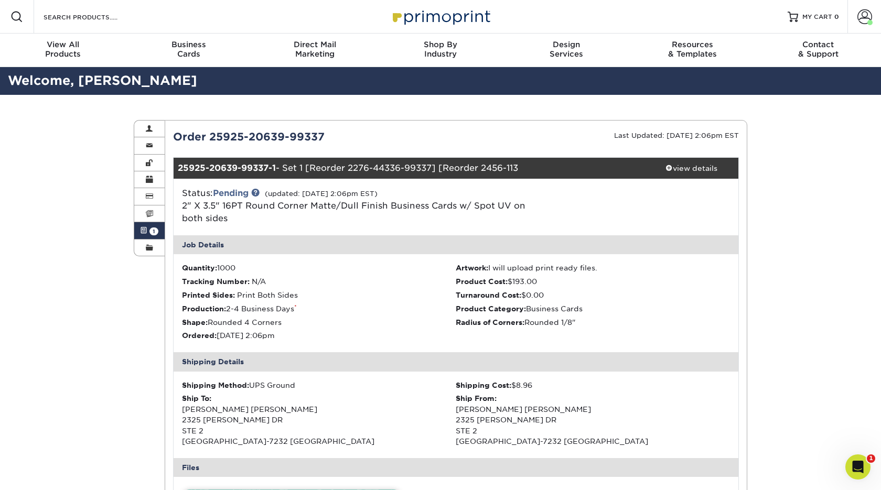
click at [156, 233] on span "1" at bounding box center [153, 232] width 9 height 8
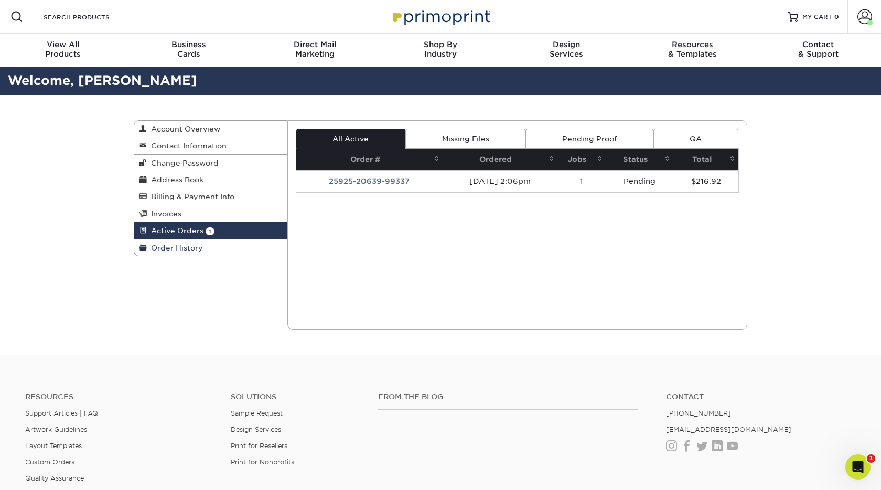
click at [195, 249] on span "Order History" at bounding box center [175, 248] width 56 height 8
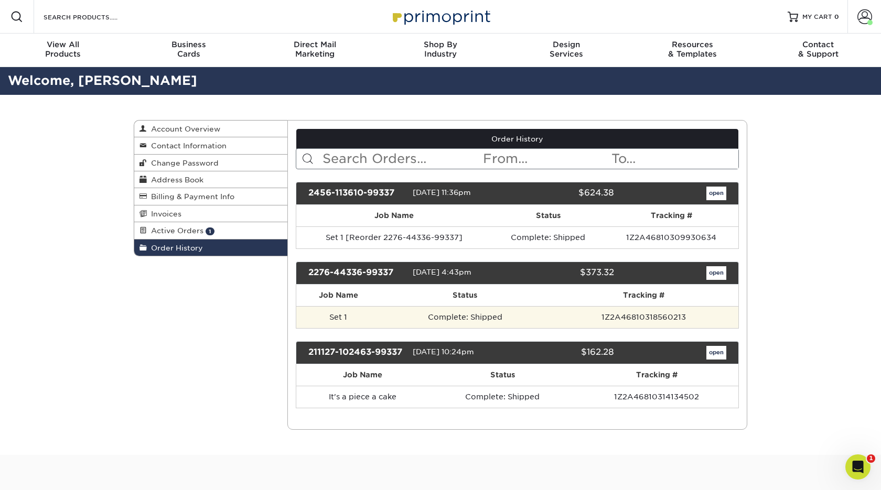
click at [495, 315] on td "Complete: Shipped" at bounding box center [465, 317] width 169 height 22
click at [482, 320] on td "Complete: Shipped" at bounding box center [465, 317] width 169 height 22
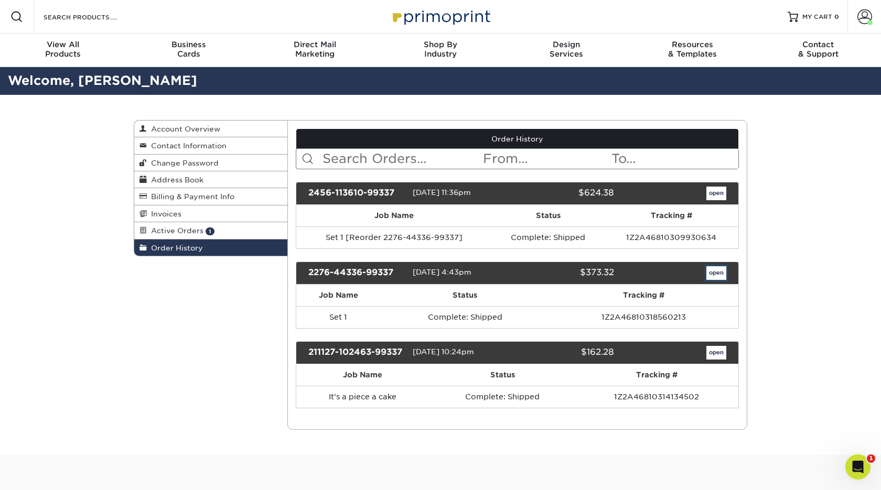
click at [720, 276] on link "open" at bounding box center [716, 273] width 20 height 14
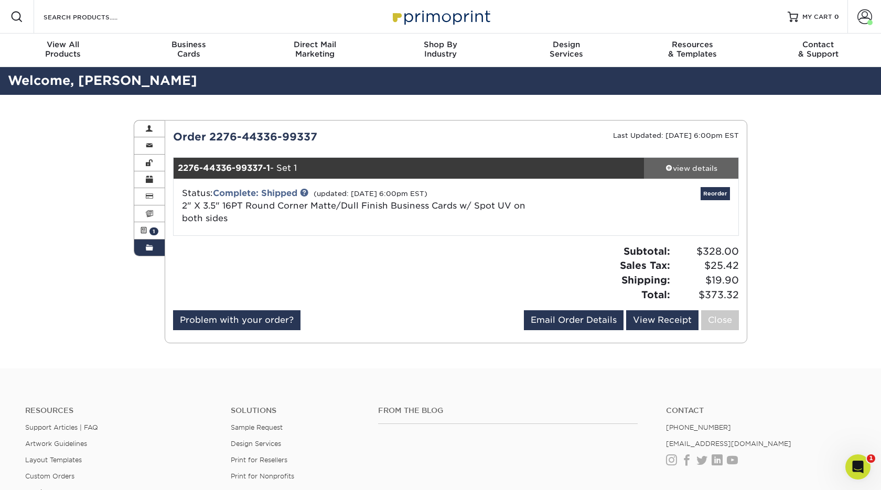
click at [672, 163] on div "view details" at bounding box center [691, 168] width 94 height 10
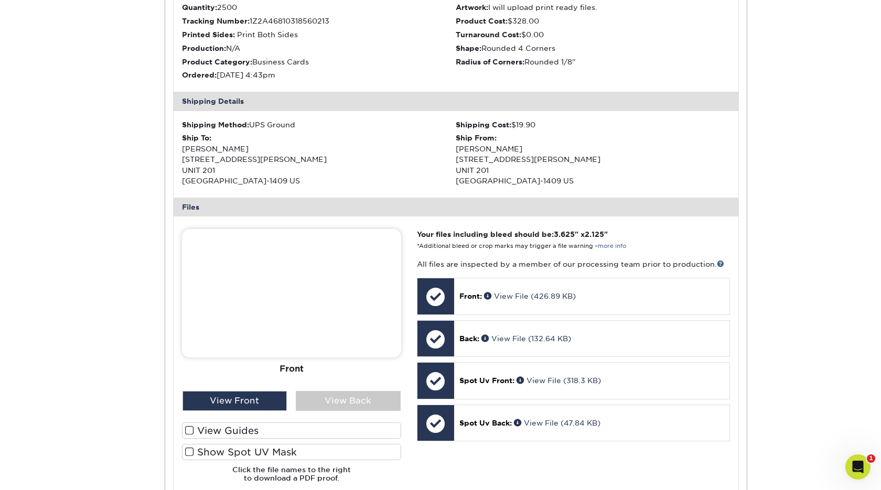
scroll to position [261, 0]
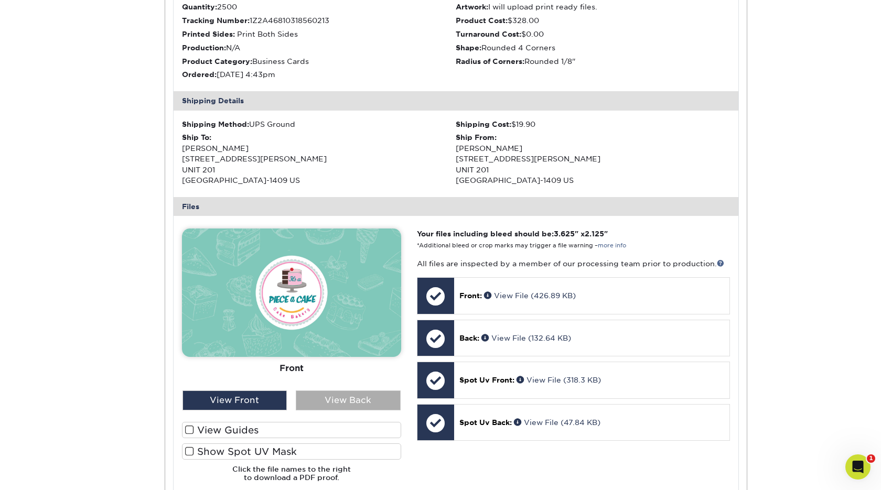
click at [305, 405] on div "View Back" at bounding box center [348, 401] width 105 height 20
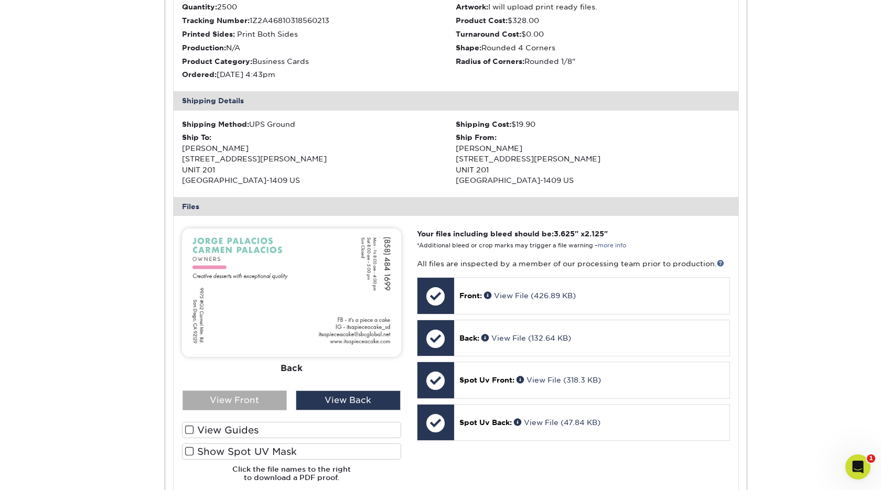
click at [266, 402] on div "View Front" at bounding box center [234, 401] width 105 height 20
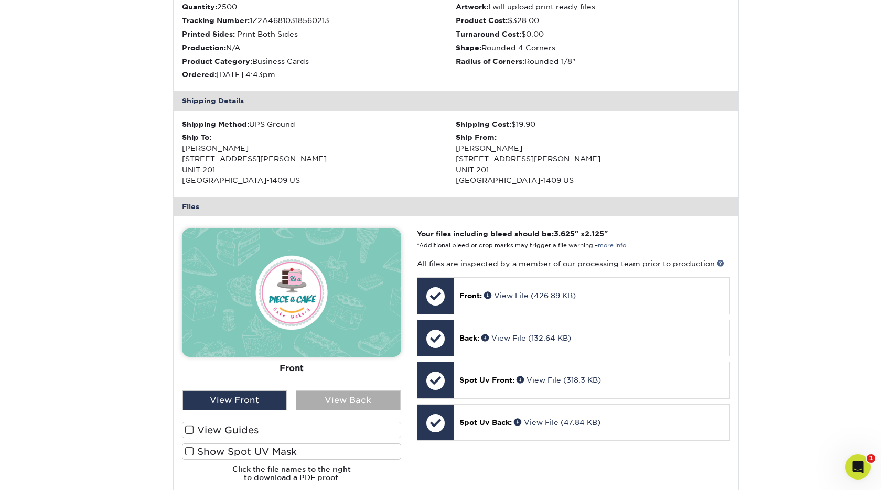
click at [321, 403] on div "View Back" at bounding box center [348, 401] width 105 height 20
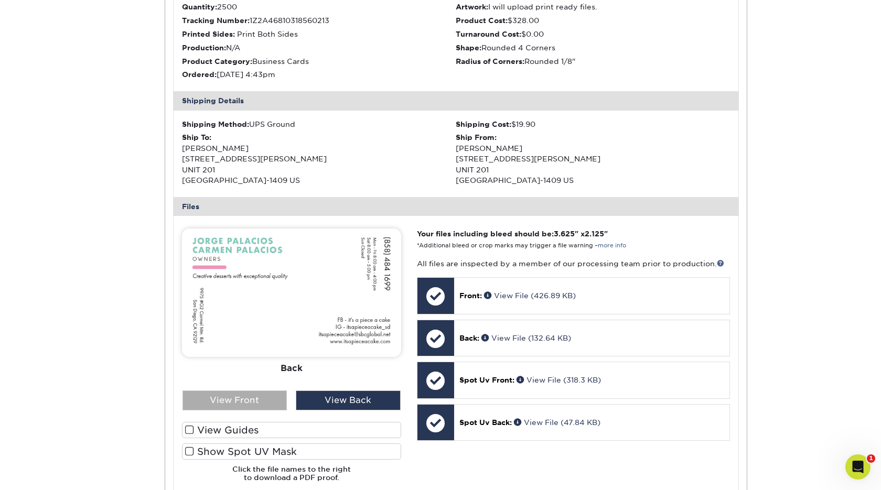
click at [278, 398] on div "View Front" at bounding box center [234, 401] width 105 height 20
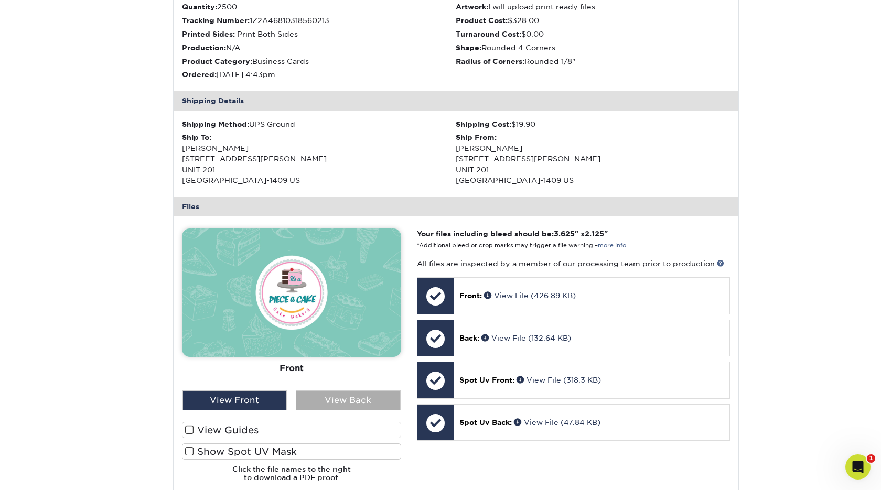
click at [316, 403] on div "View Back" at bounding box center [348, 401] width 105 height 20
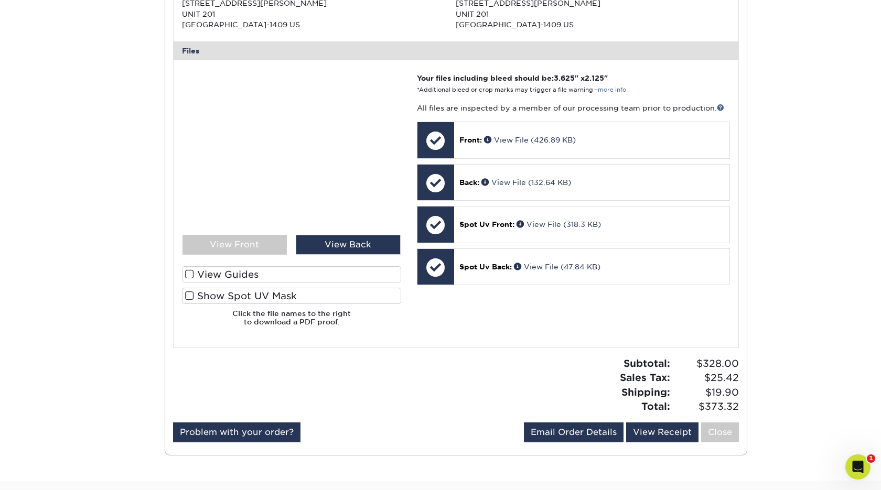
scroll to position [0, 0]
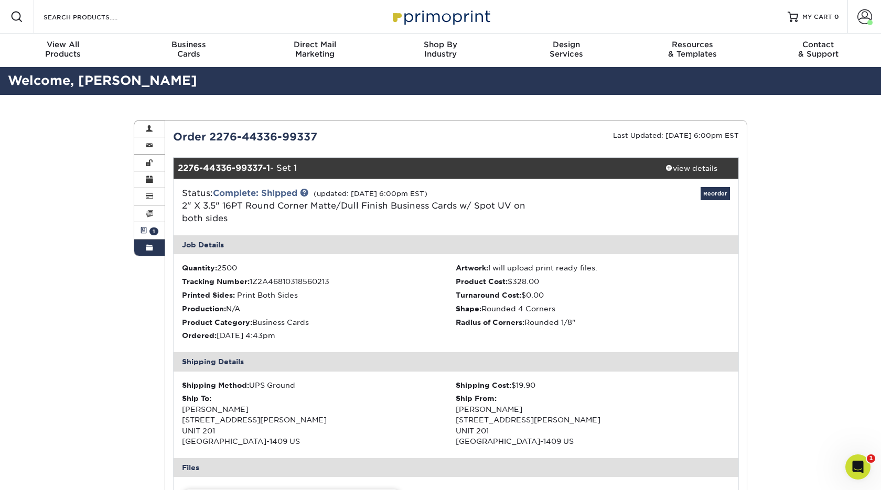
click at [144, 239] on link "Active Orders 1" at bounding box center [149, 230] width 30 height 17
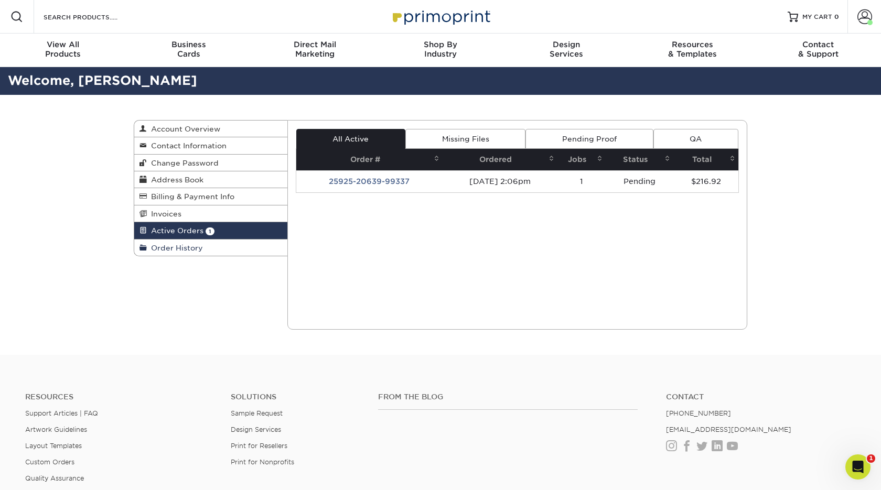
click at [170, 246] on span "Order History" at bounding box center [175, 248] width 56 height 8
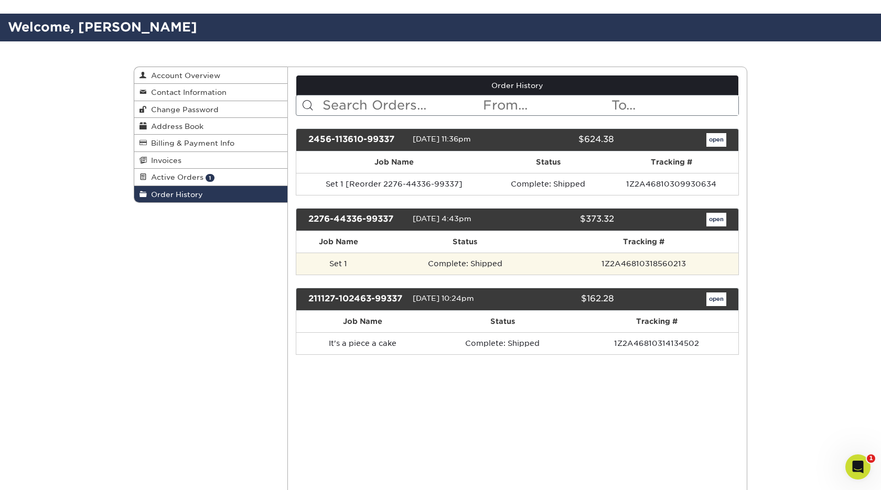
scroll to position [81, 0]
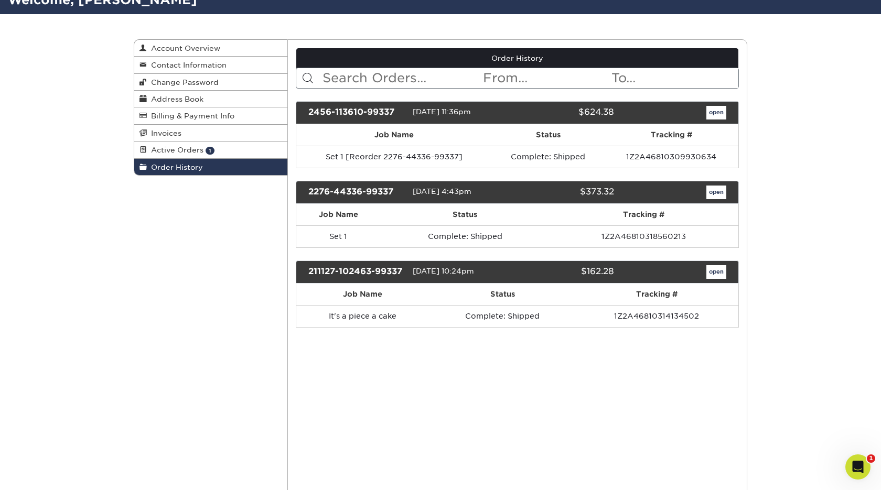
click at [382, 272] on div "211127-102463-99337" at bounding box center [356, 272] width 112 height 14
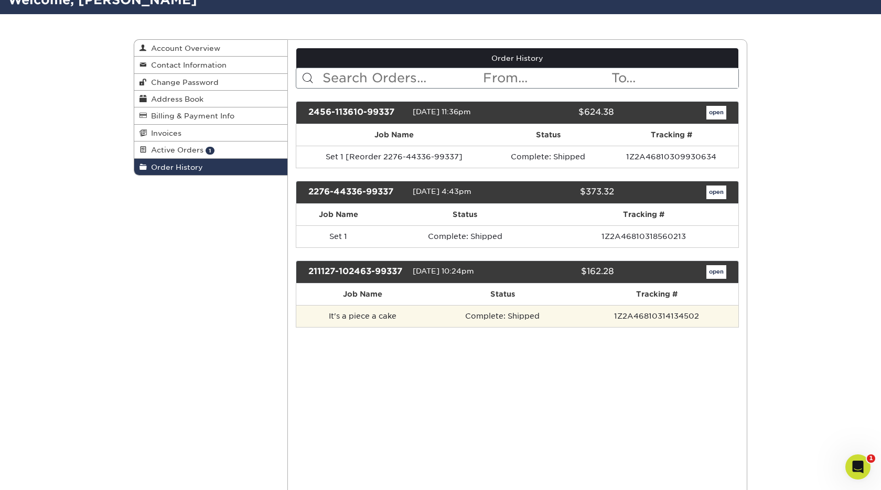
click at [367, 321] on td "It's a piece a cake" at bounding box center [363, 316] width 134 height 22
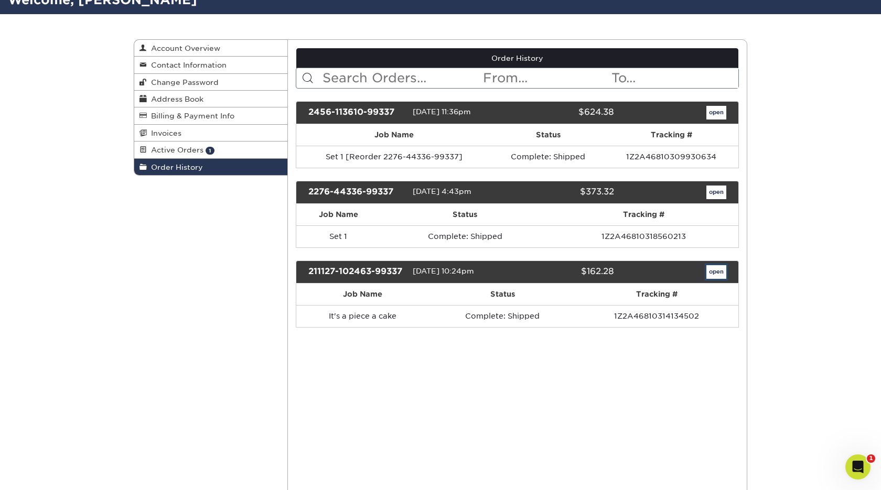
click at [721, 278] on link "open" at bounding box center [716, 272] width 20 height 14
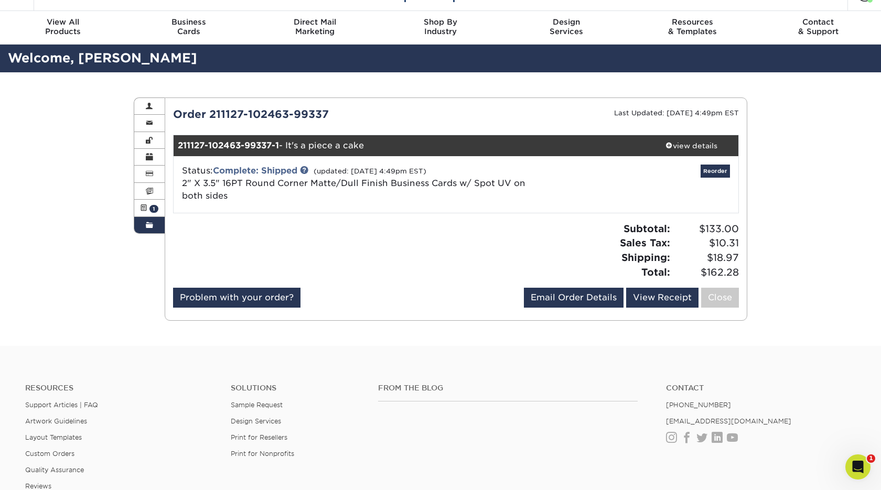
scroll to position [29, 0]
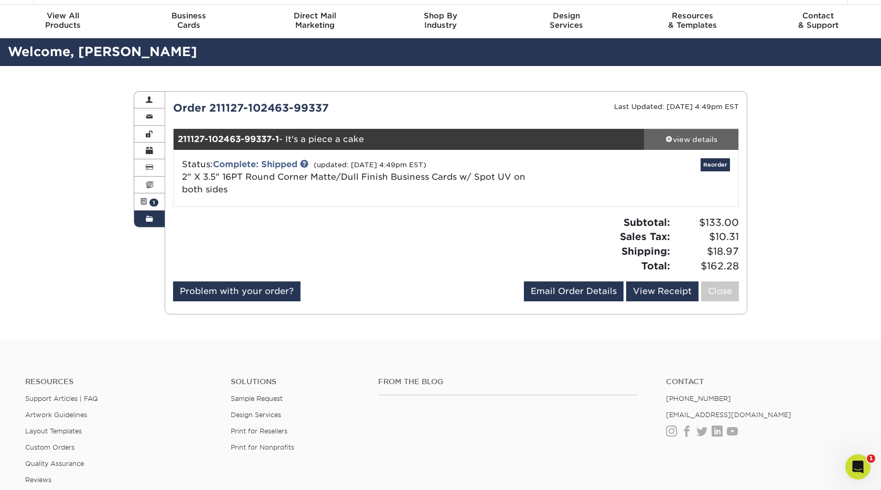
click at [692, 142] on div "view details" at bounding box center [691, 139] width 94 height 10
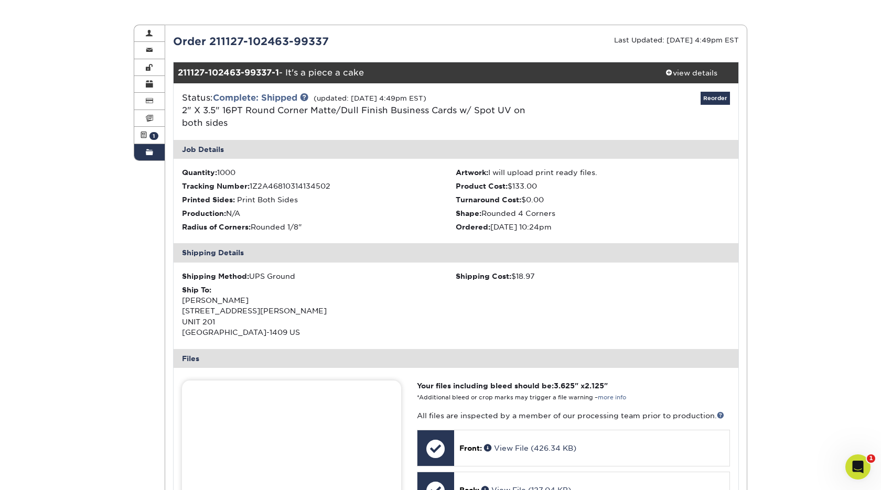
scroll to position [0, 0]
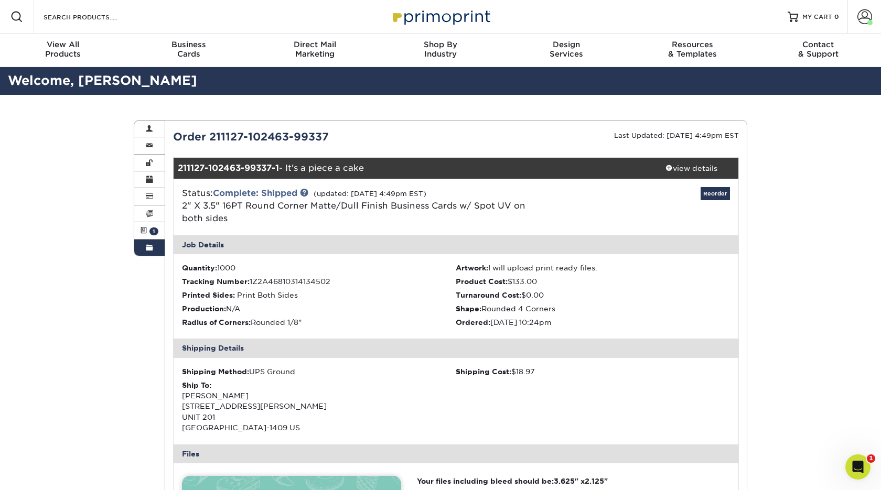
click at [150, 245] on span at bounding box center [149, 248] width 7 height 8
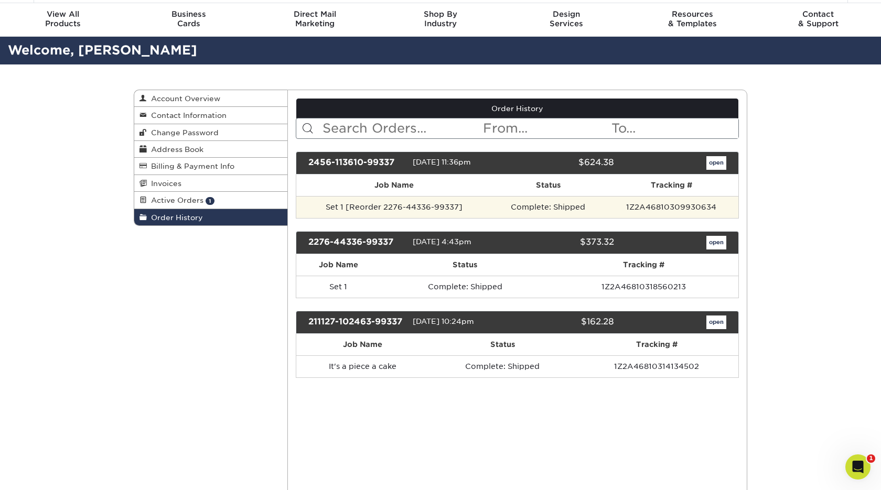
scroll to position [29, 0]
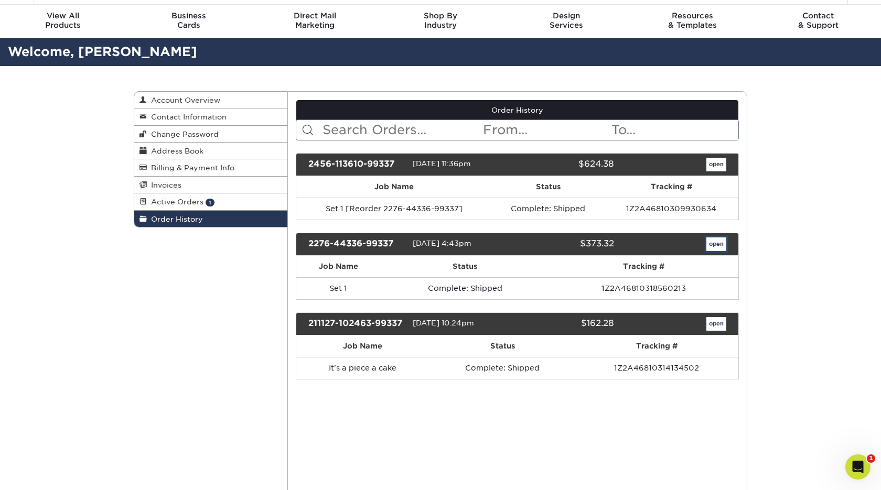
click at [718, 242] on link "open" at bounding box center [716, 245] width 20 height 14
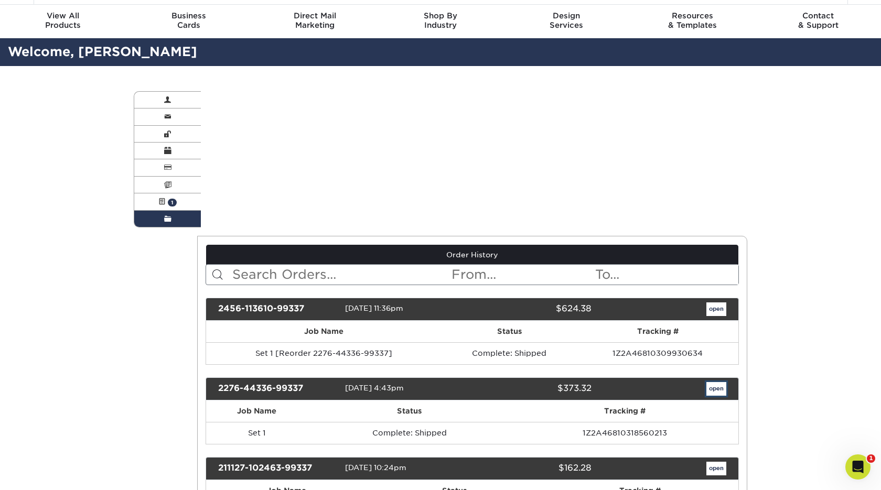
scroll to position [0, 0]
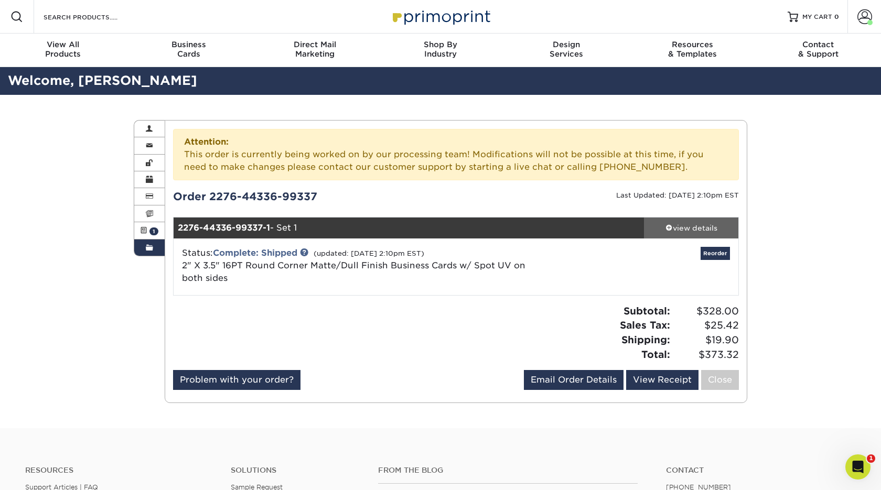
click at [677, 229] on div "view details" at bounding box center [691, 228] width 94 height 10
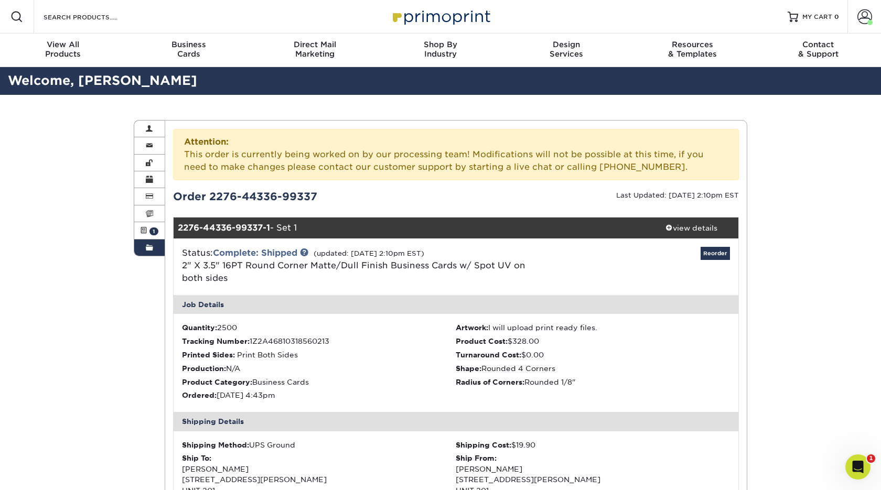
click at [142, 244] on link "Order History" at bounding box center [149, 248] width 30 height 16
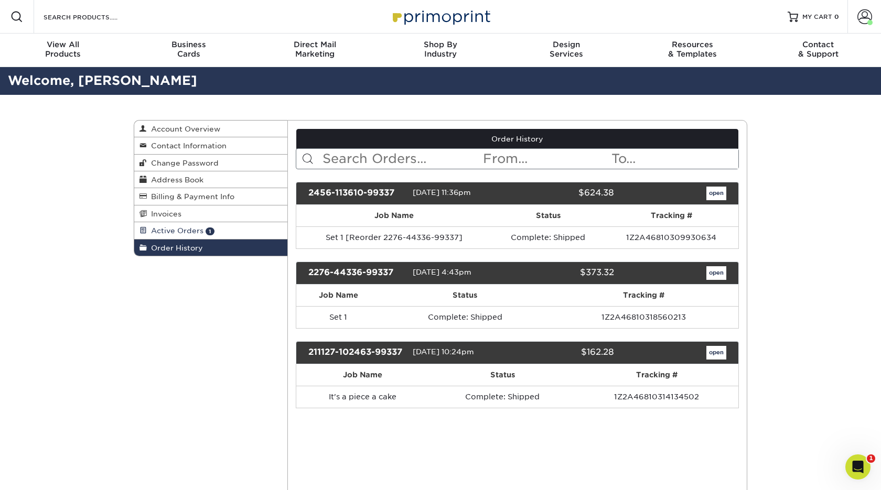
click at [178, 237] on link "Active Orders 1" at bounding box center [210, 230] width 153 height 17
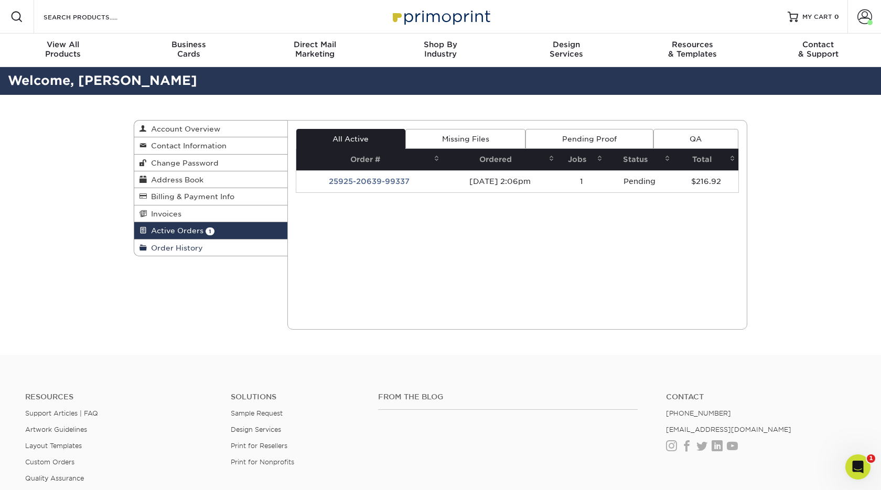
click at [176, 252] on span "Order History" at bounding box center [175, 248] width 56 height 8
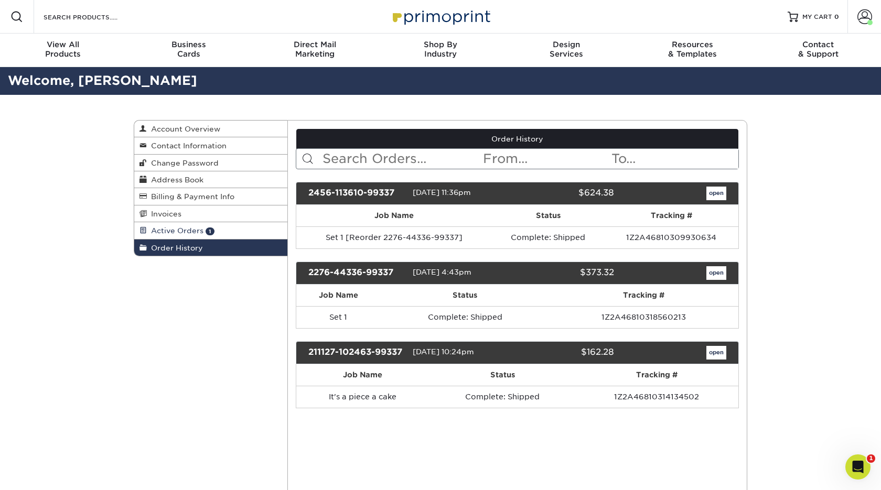
click at [176, 238] on link "Active Orders 1" at bounding box center [210, 230] width 153 height 17
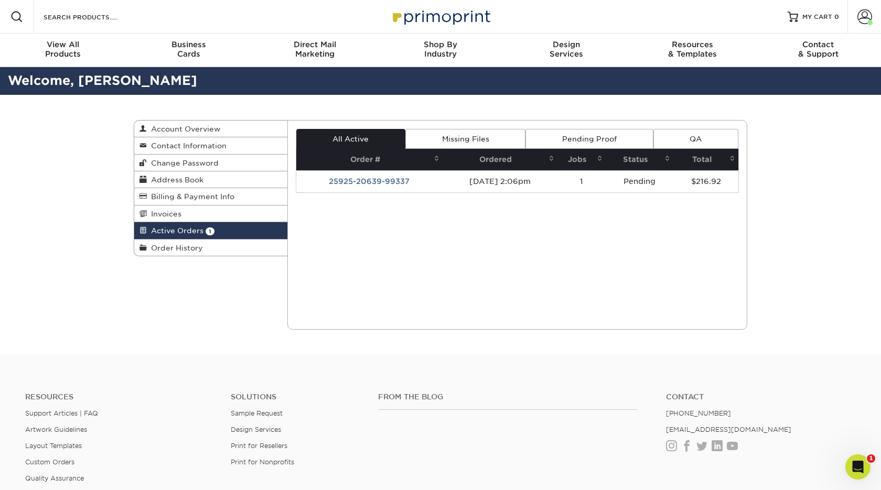
click at [498, 145] on link "Missing Files" at bounding box center [465, 139] width 120 height 20
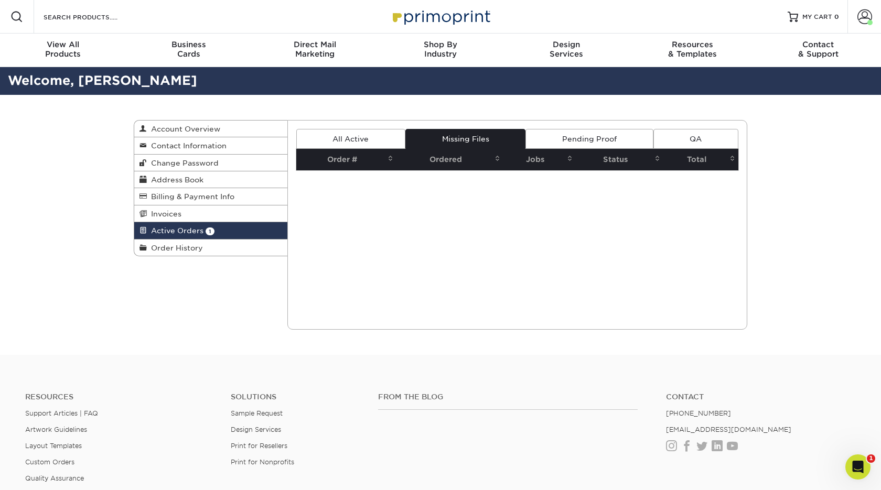
click at [573, 147] on link "Pending Proof" at bounding box center [588, 139] width 127 height 20
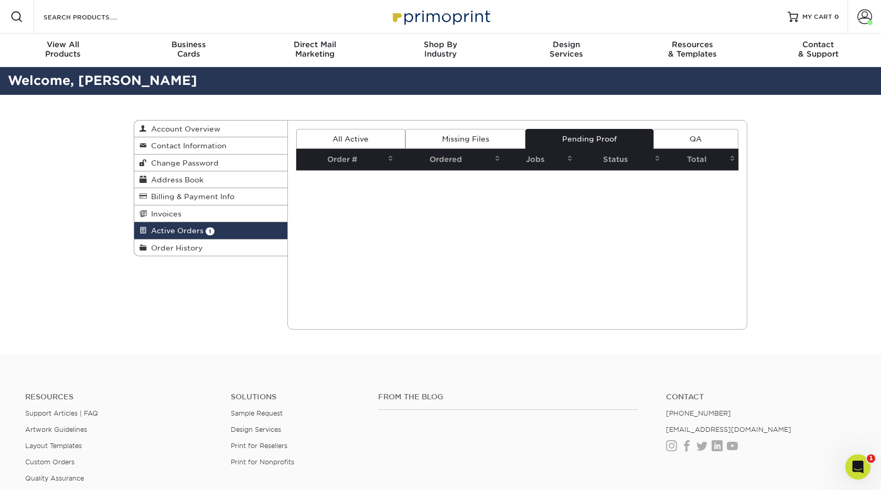
click at [672, 139] on link "QA" at bounding box center [695, 139] width 85 height 20
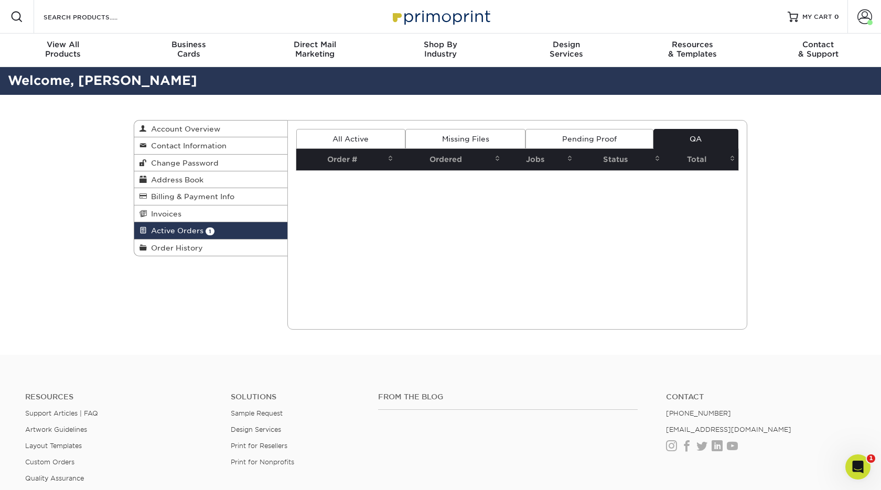
click at [390, 139] on link "All Active" at bounding box center [350, 139] width 109 height 20
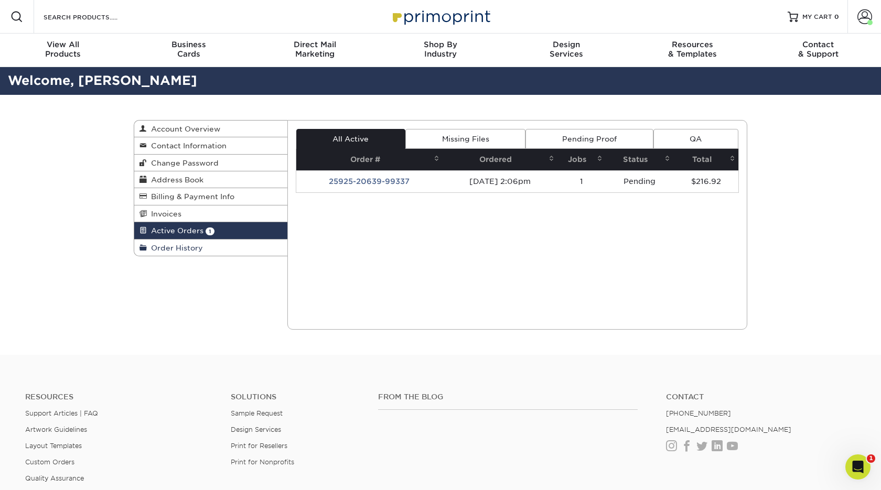
click at [174, 244] on link "Order History" at bounding box center [210, 248] width 153 height 16
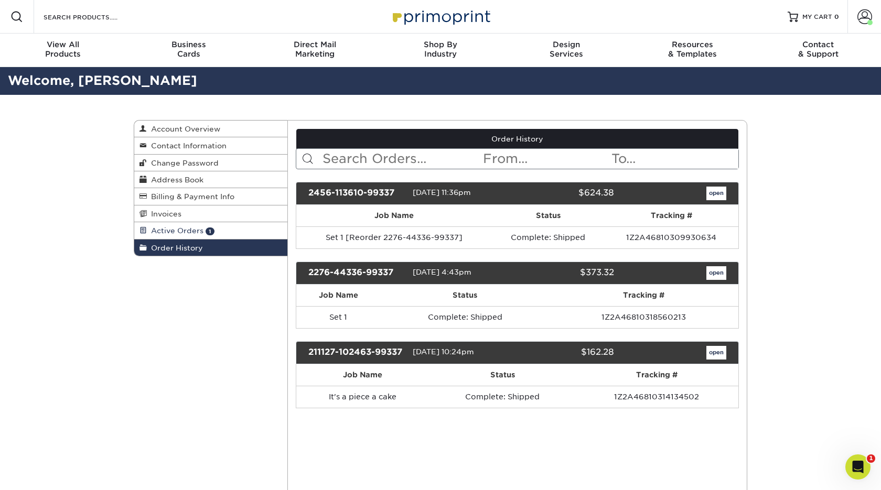
click at [216, 231] on link "Active Orders 1" at bounding box center [210, 230] width 153 height 17
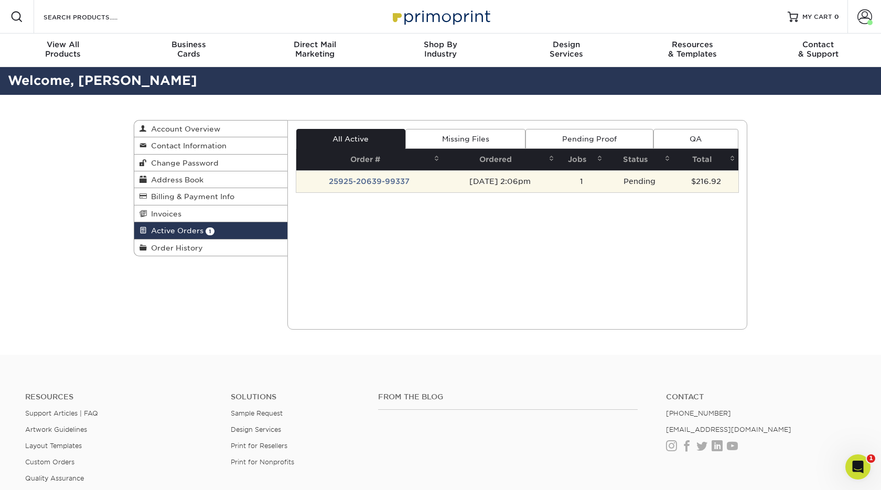
click at [373, 180] on td "25925-20639-99337" at bounding box center [369, 181] width 146 height 22
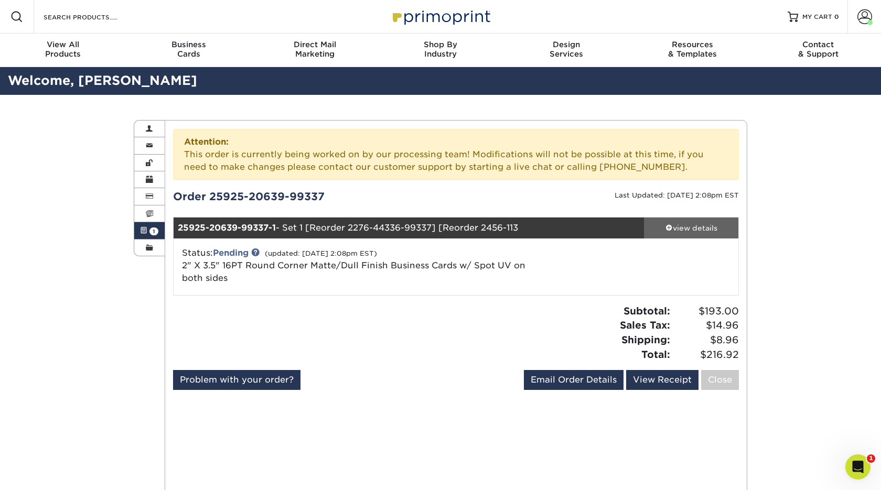
click at [674, 225] on div "view details" at bounding box center [691, 228] width 94 height 10
